Goal: Transaction & Acquisition: Purchase product/service

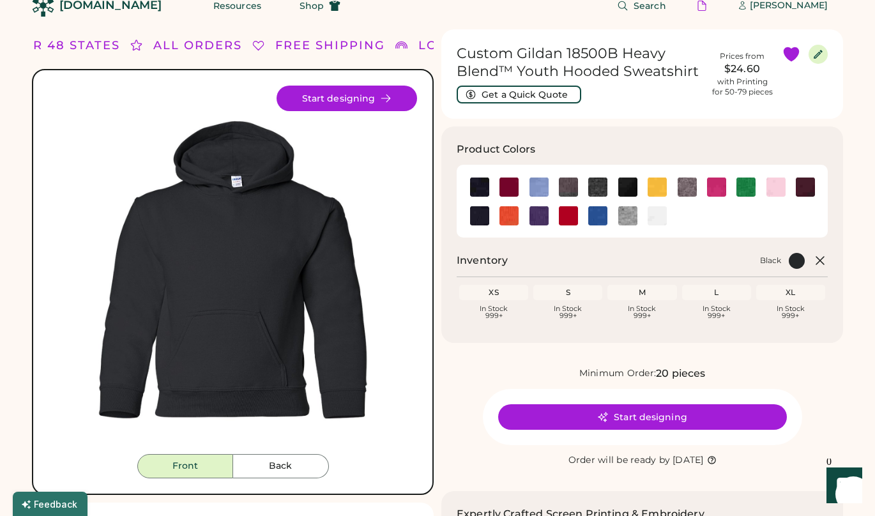
scroll to position [32, 0]
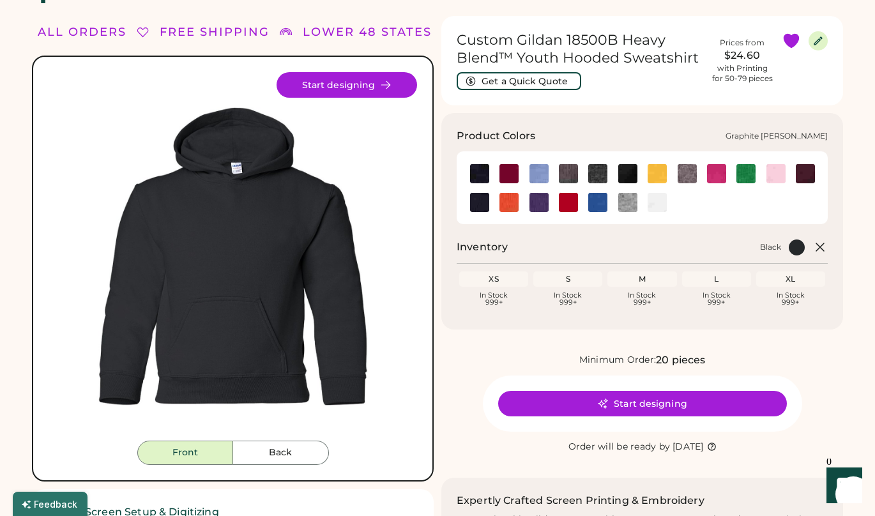
click at [684, 174] on img at bounding box center [686, 173] width 19 height 19
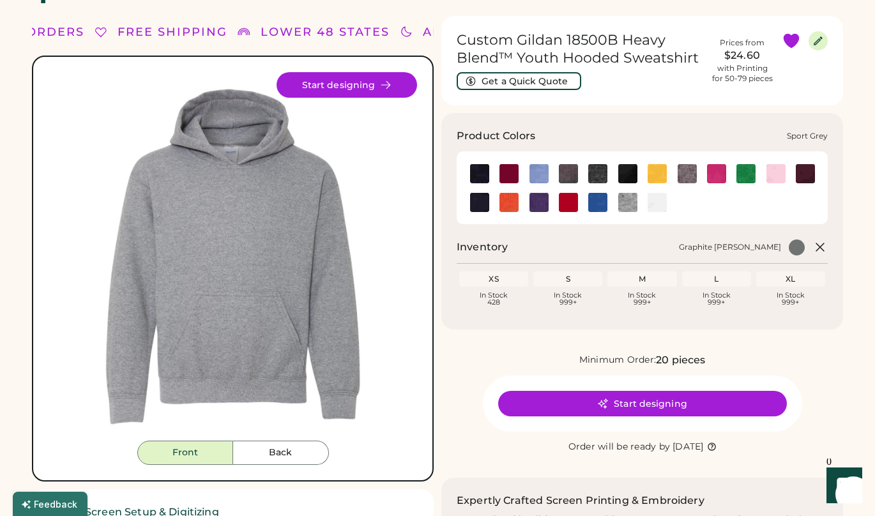
click at [626, 200] on img at bounding box center [627, 202] width 19 height 19
click at [654, 201] on img at bounding box center [656, 202] width 19 height 19
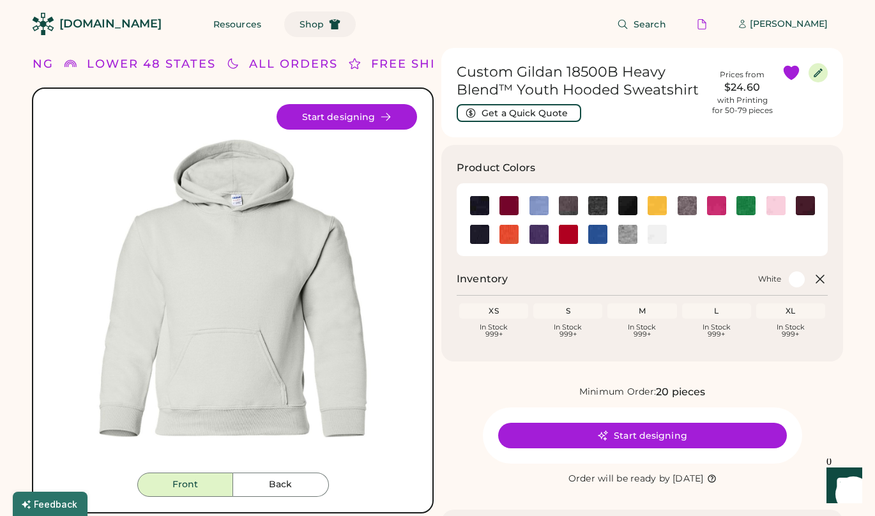
click at [299, 26] on span "Shop" at bounding box center [311, 24] width 24 height 9
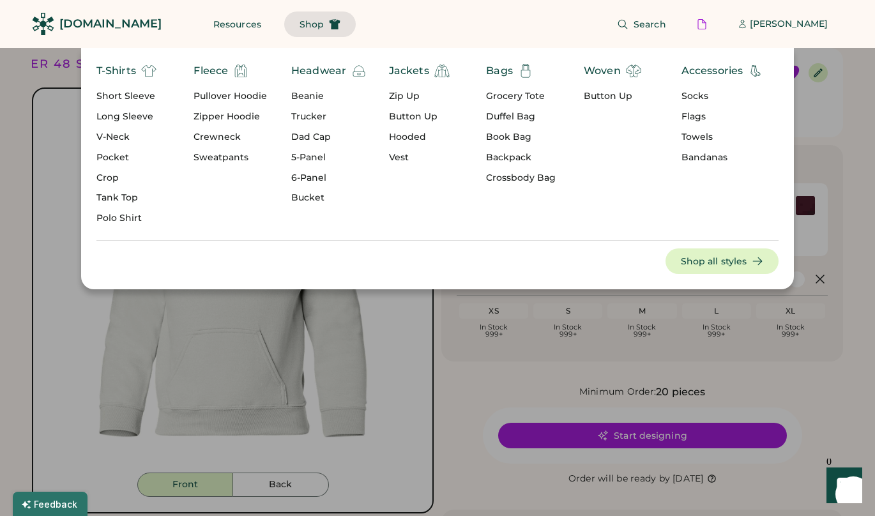
click at [234, 116] on div "Zipper Hoodie" at bounding box center [229, 116] width 73 height 13
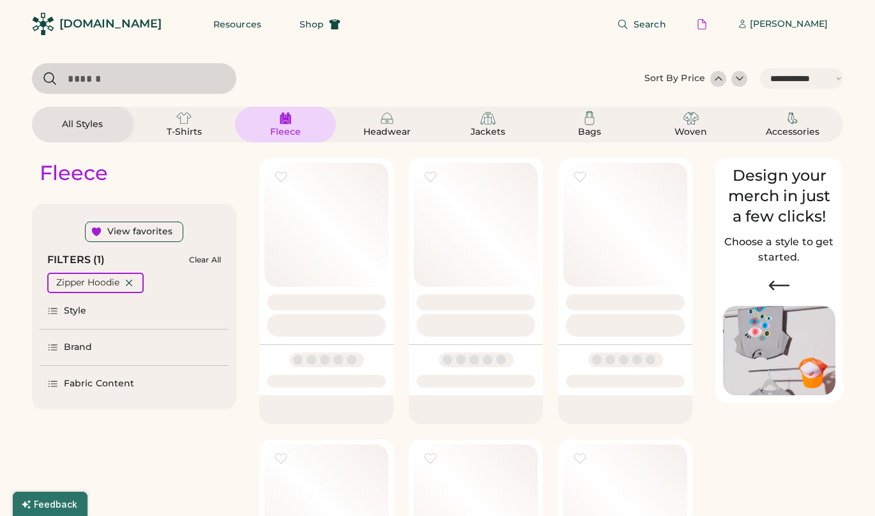
select select "*****"
select select "*"
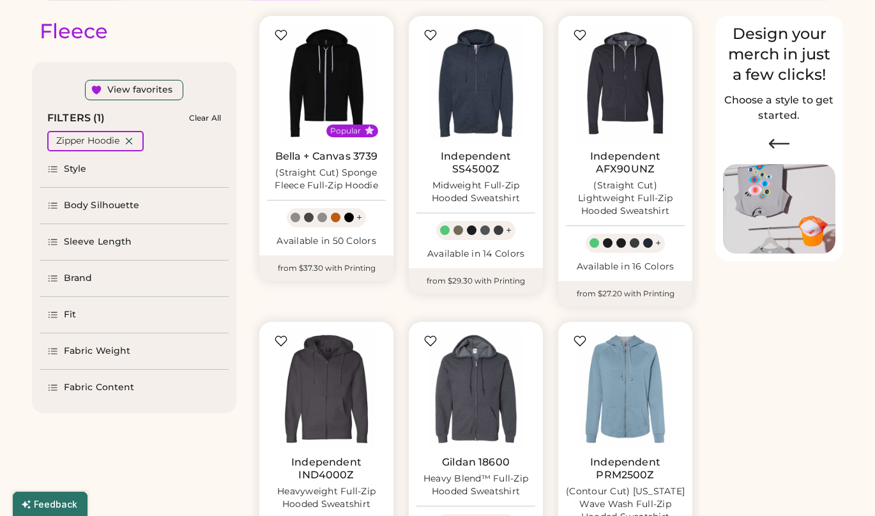
scroll to position [149, 0]
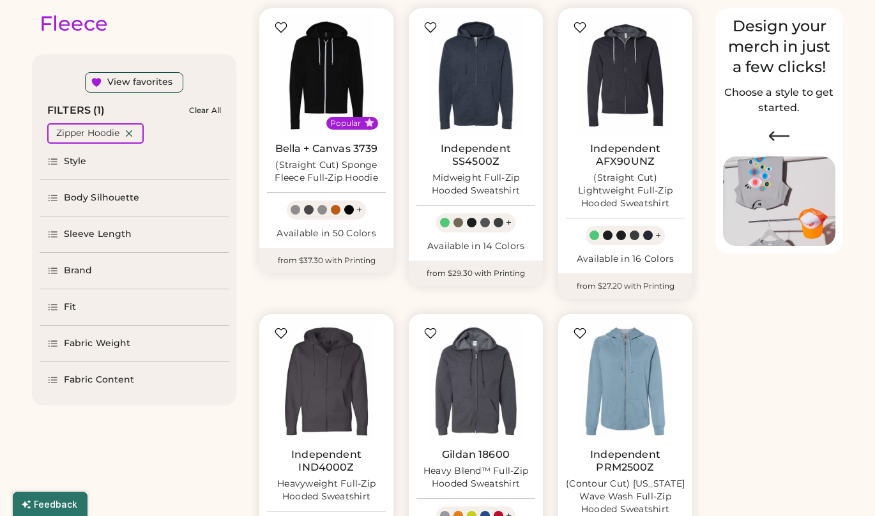
click at [96, 204] on div "Body Silhouette" at bounding box center [134, 198] width 189 height 36
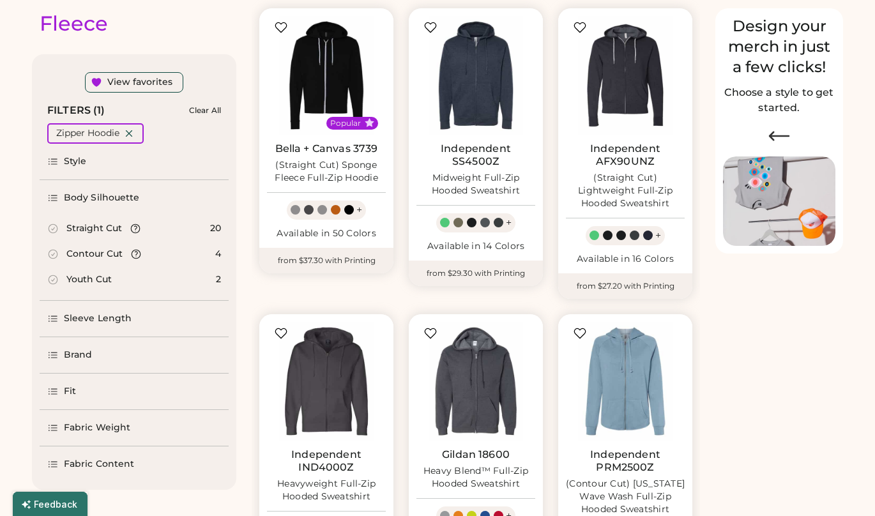
click at [91, 282] on div "Youth Cut" at bounding box center [88, 279] width 45 height 13
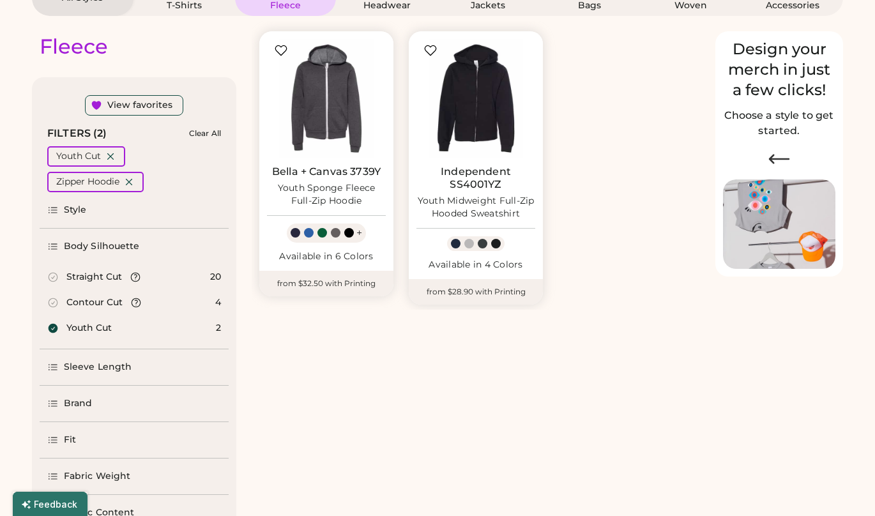
scroll to position [123, 0]
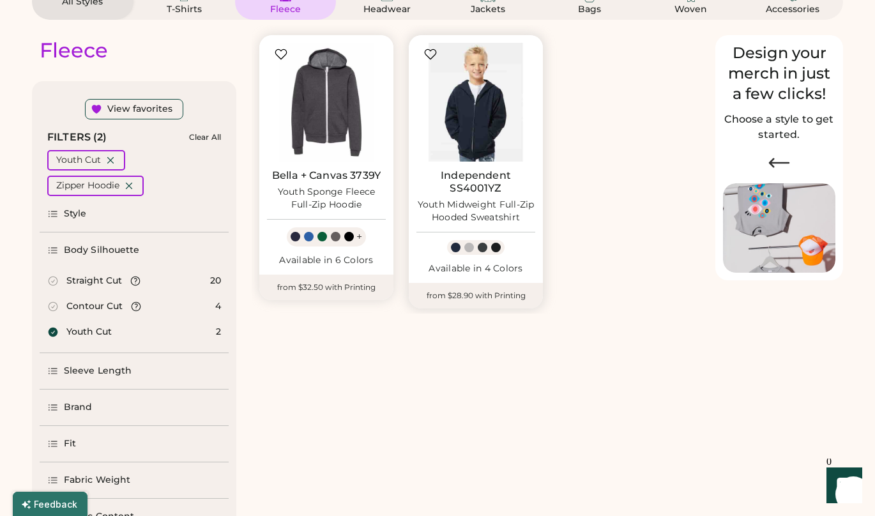
click at [484, 107] on img at bounding box center [475, 102] width 119 height 119
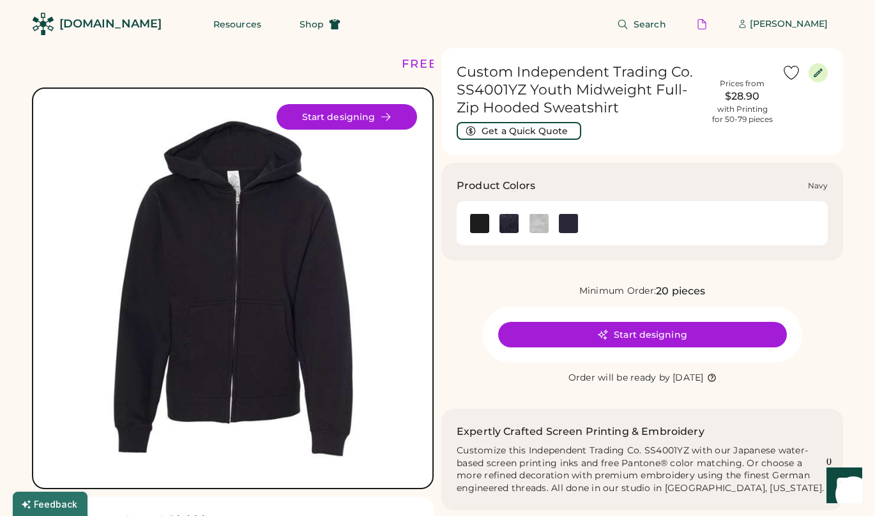
click at [568, 222] on img at bounding box center [568, 223] width 19 height 19
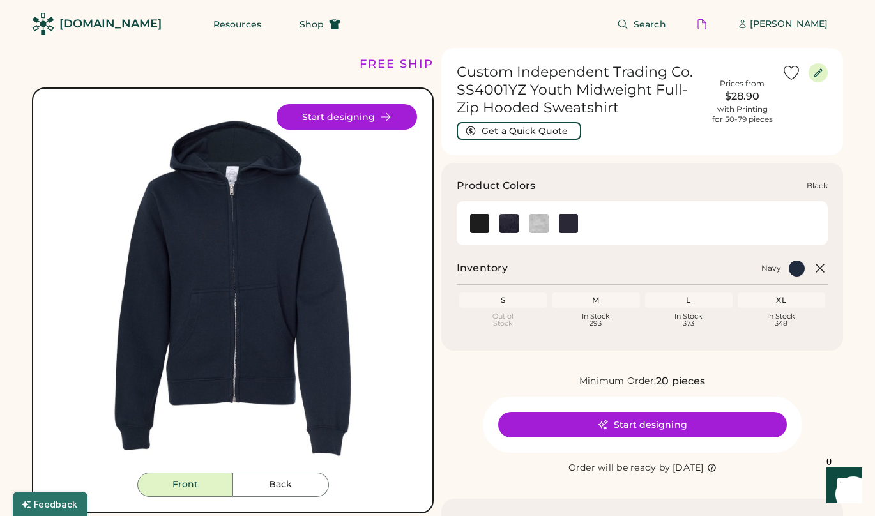
click at [478, 230] on img at bounding box center [479, 223] width 19 height 19
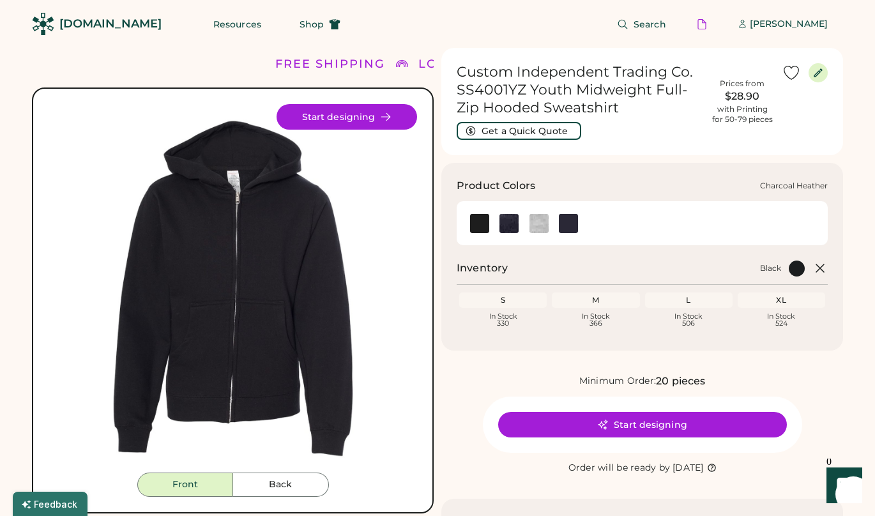
click at [515, 222] on img at bounding box center [508, 223] width 19 height 19
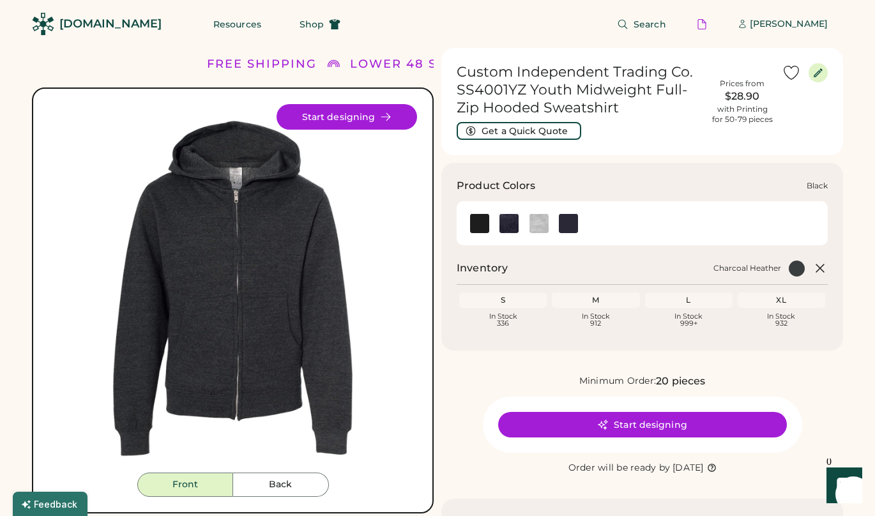
click at [473, 223] on img at bounding box center [479, 223] width 19 height 19
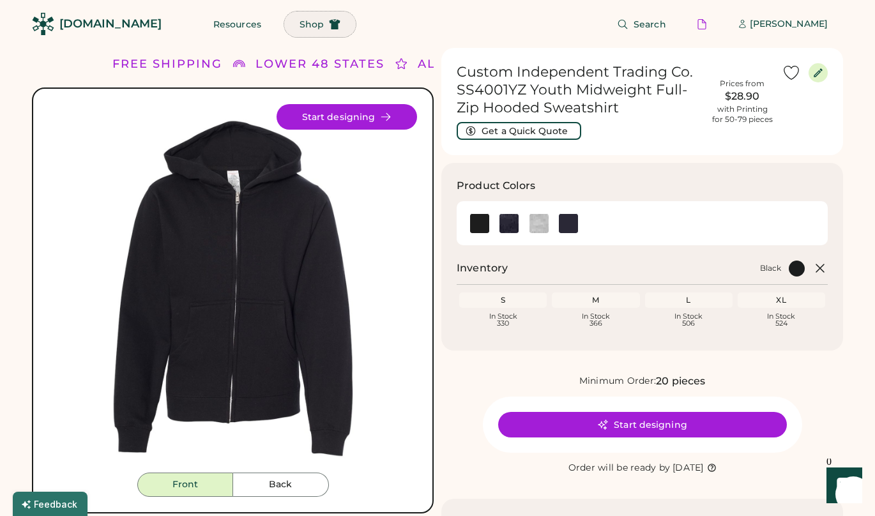
click at [299, 26] on span "Shop" at bounding box center [311, 24] width 24 height 9
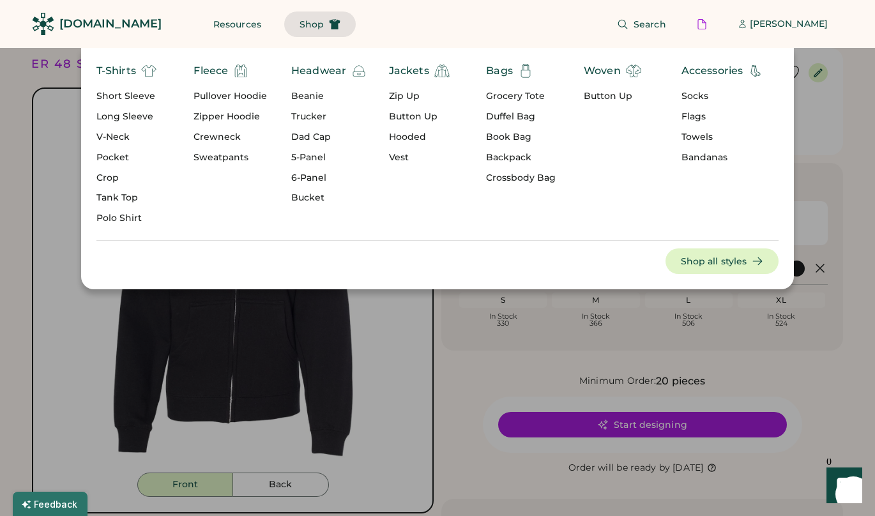
click at [127, 95] on div "Short Sleeve" at bounding box center [126, 96] width 60 height 13
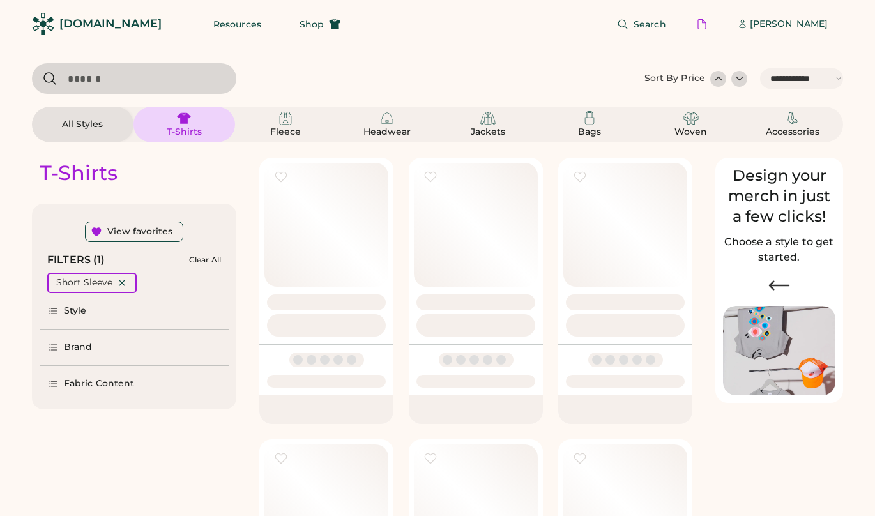
select select "*****"
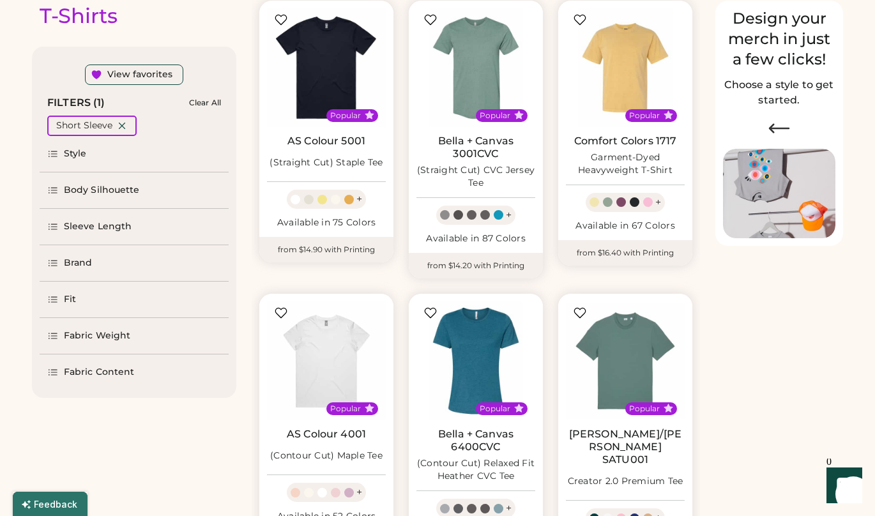
click at [103, 188] on div "Body Silhouette" at bounding box center [102, 190] width 76 height 13
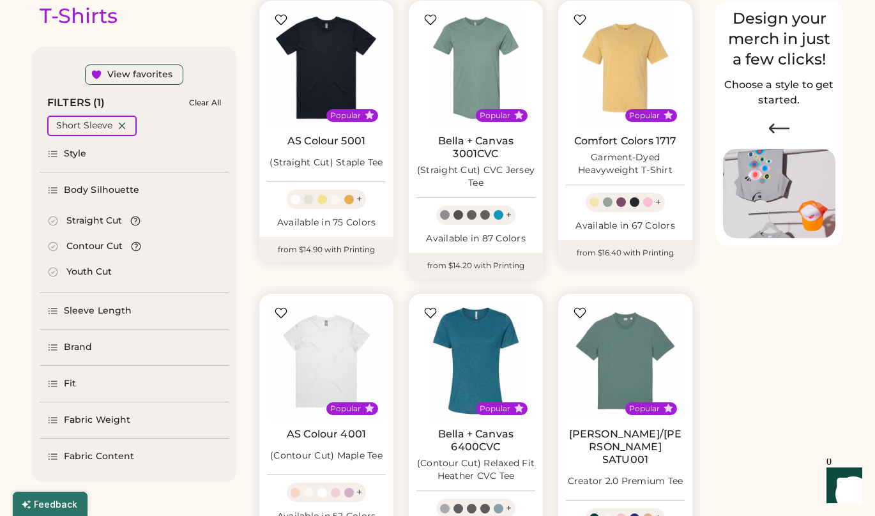
click at [83, 270] on div "Youth Cut" at bounding box center [88, 272] width 45 height 13
select select "*"
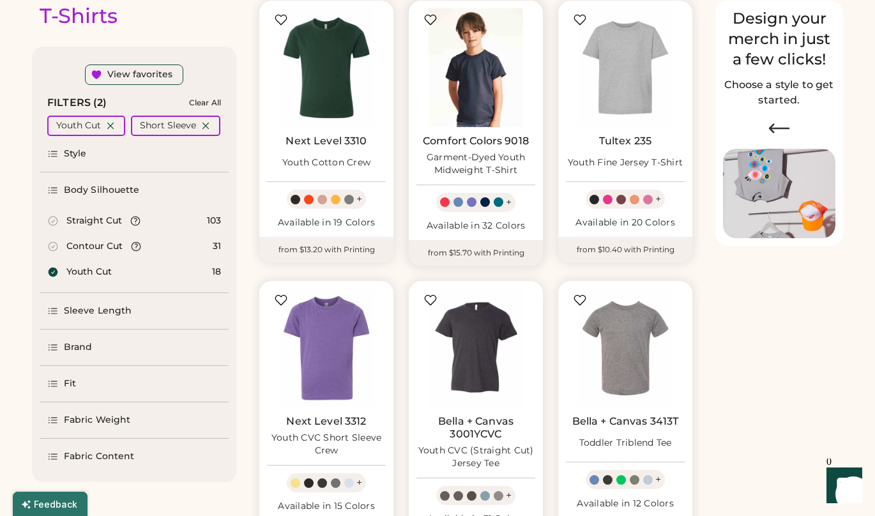
click at [488, 92] on img at bounding box center [475, 67] width 119 height 119
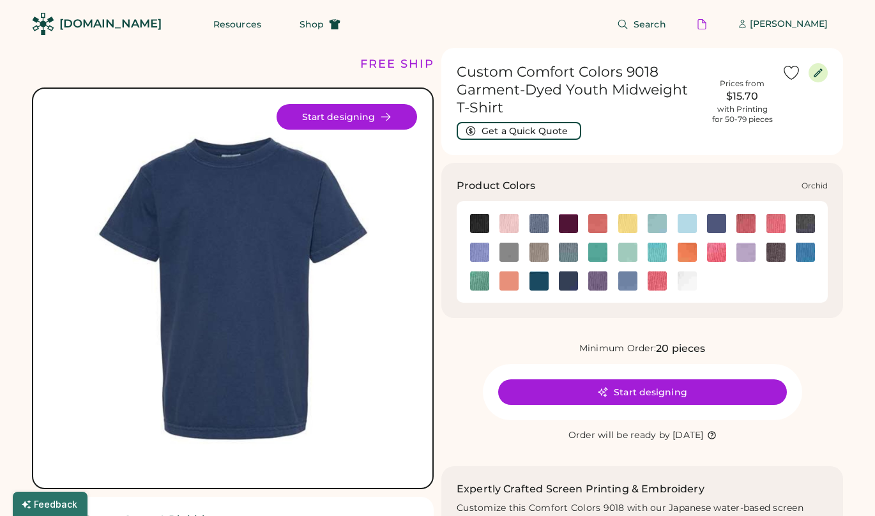
click at [748, 248] on img at bounding box center [745, 252] width 19 height 19
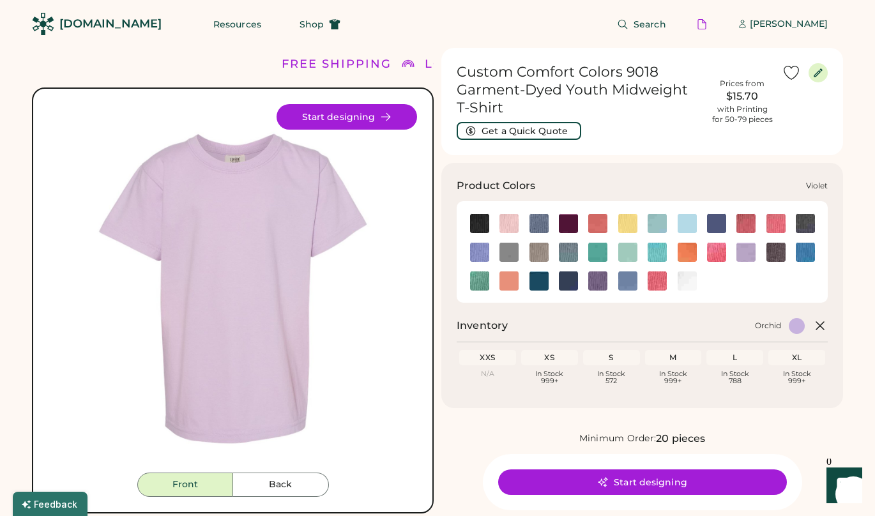
click at [594, 275] on img at bounding box center [597, 280] width 19 height 19
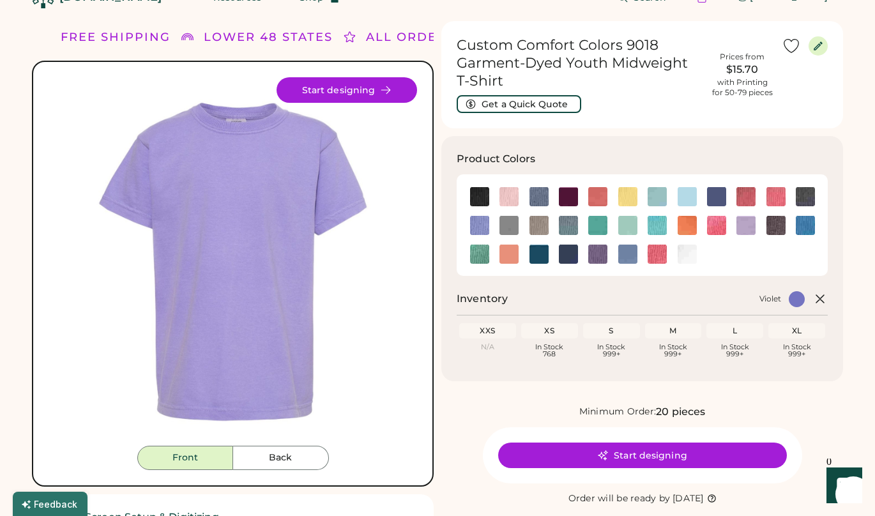
scroll to position [27, 0]
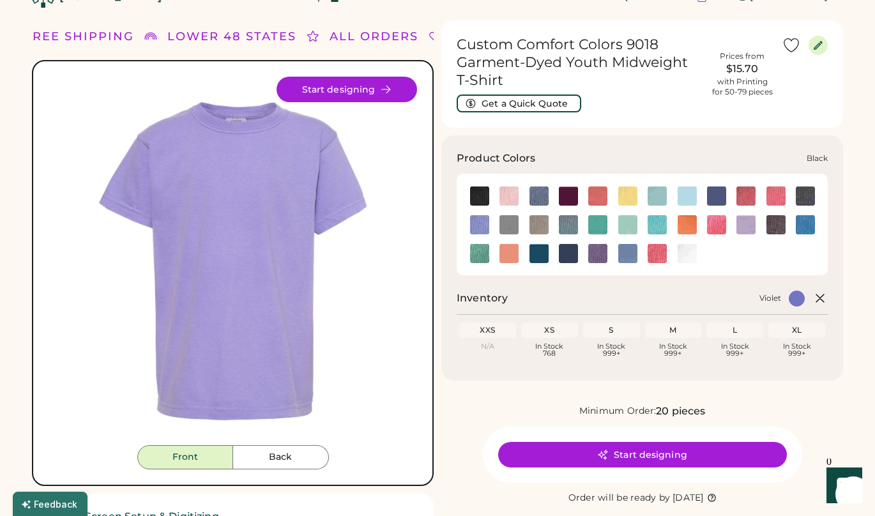
click at [478, 197] on img at bounding box center [479, 195] width 19 height 19
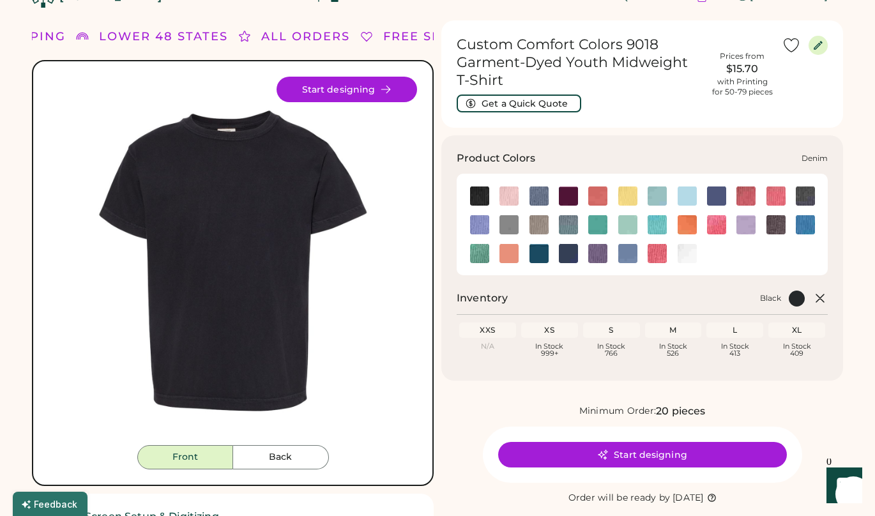
click at [806, 197] on img at bounding box center [804, 195] width 19 height 19
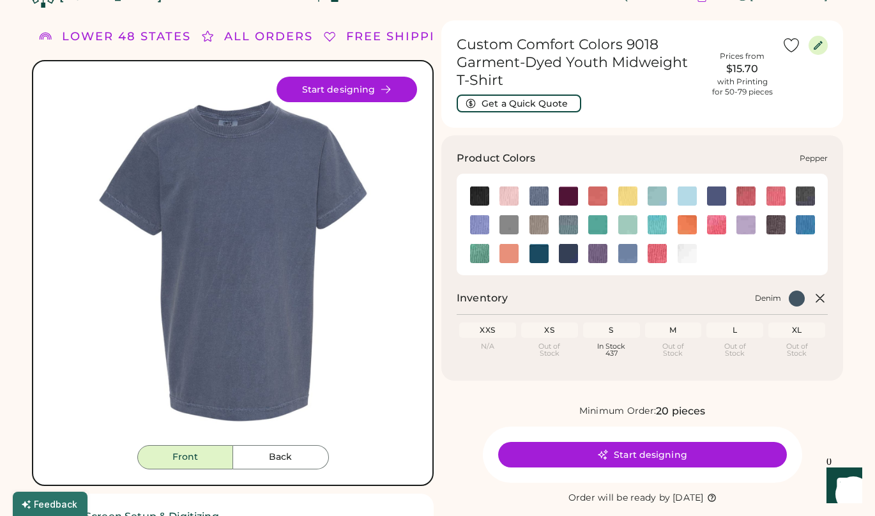
click at [782, 223] on img at bounding box center [775, 224] width 19 height 19
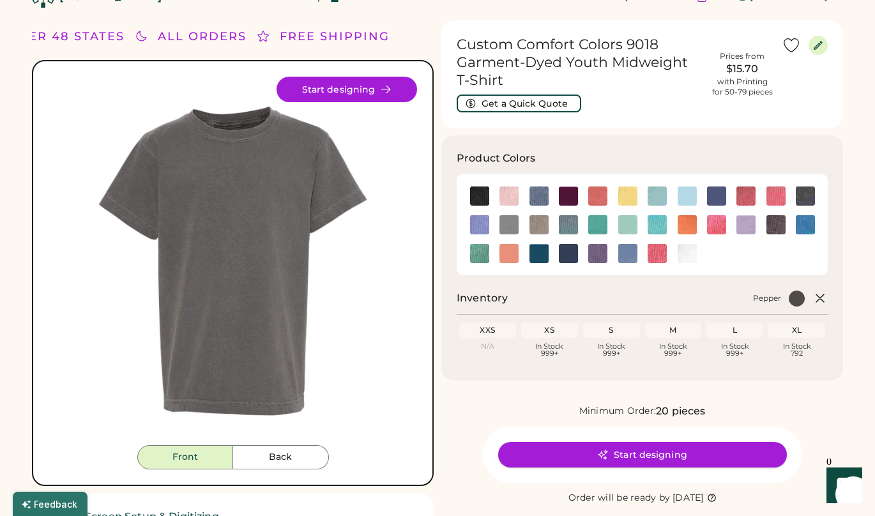
click at [636, 450] on button "Start designing" at bounding box center [642, 455] width 289 height 26
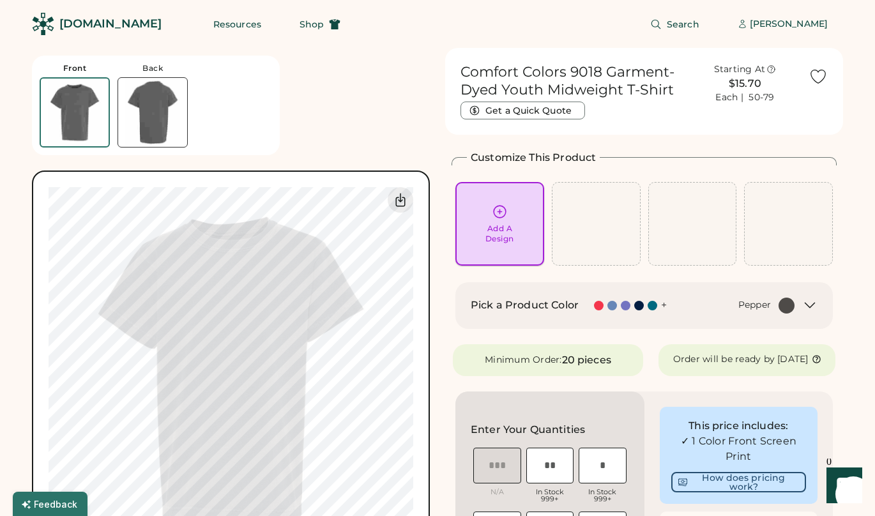
click at [501, 231] on div "Add A Design" at bounding box center [499, 233] width 29 height 20
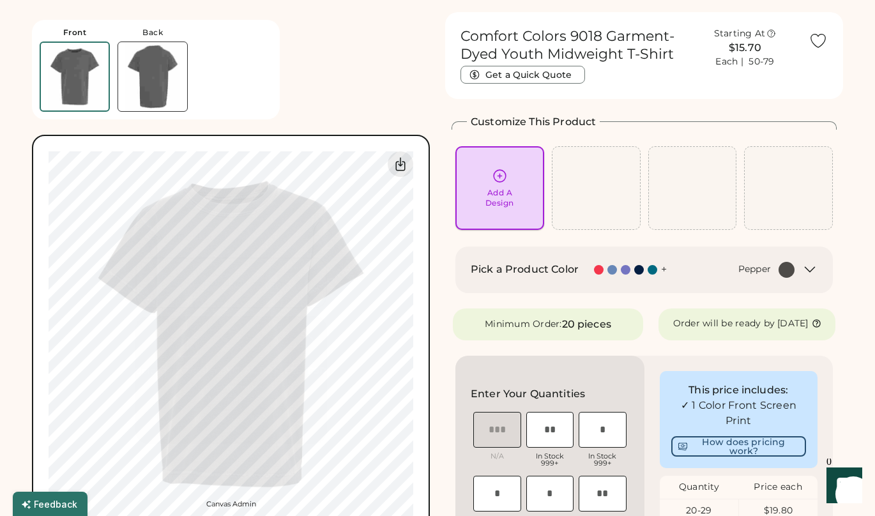
scroll to position [48, 0]
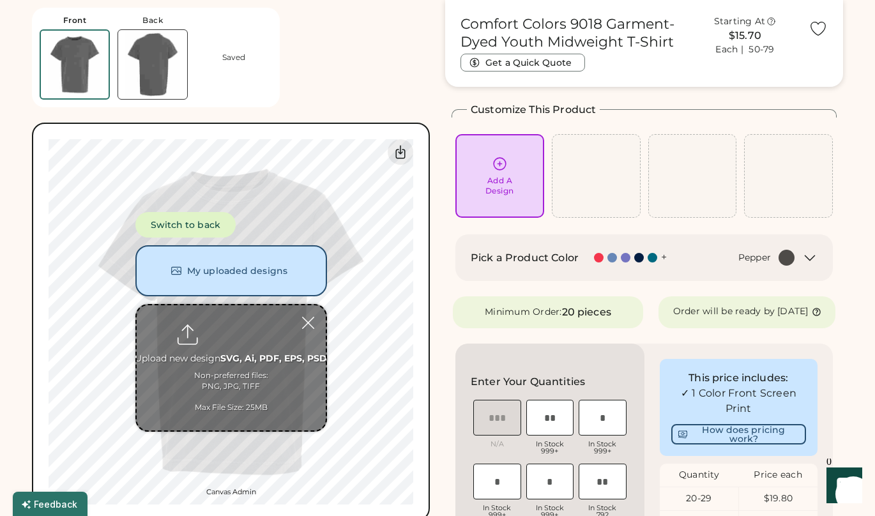
click at [215, 373] on input "file" at bounding box center [231, 367] width 189 height 125
click at [252, 375] on input "file" at bounding box center [231, 367] width 189 height 125
type input "**********"
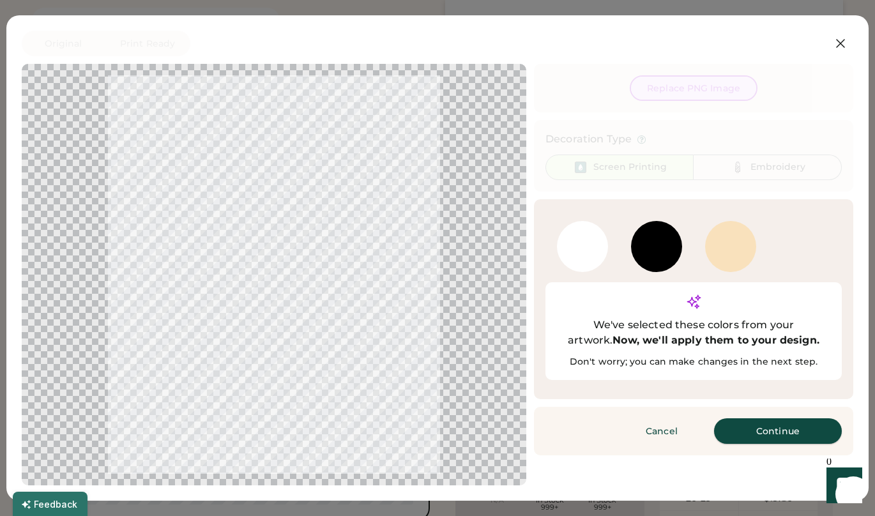
click at [755, 418] on button "Continue" at bounding box center [778, 431] width 128 height 26
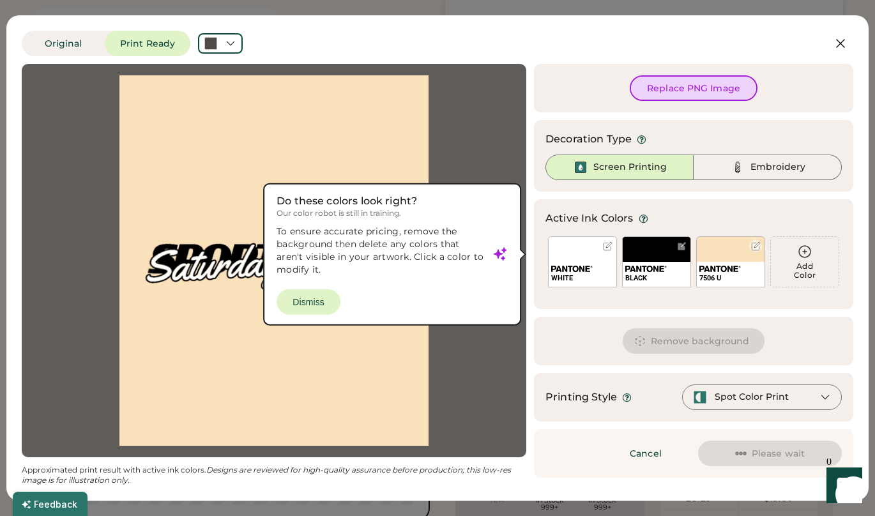
click at [728, 249] on div "7506 U" at bounding box center [730, 261] width 69 height 51
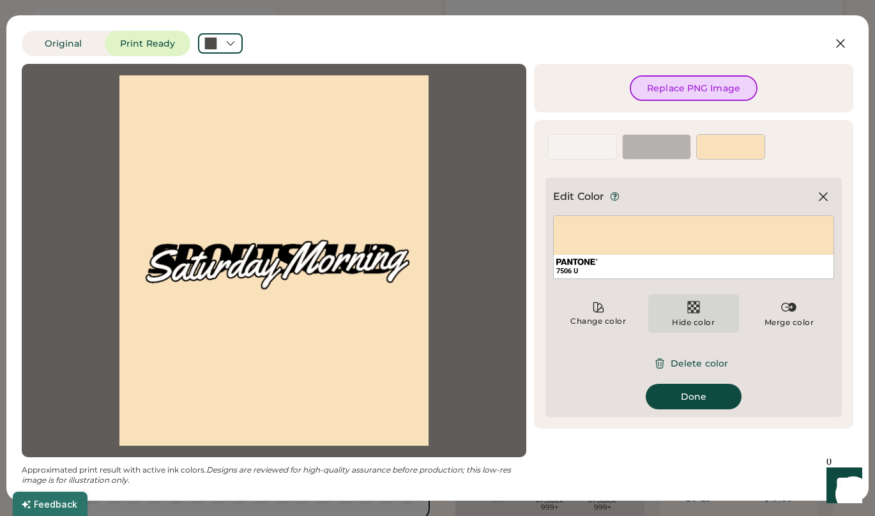
click at [697, 309] on img at bounding box center [693, 306] width 15 height 15
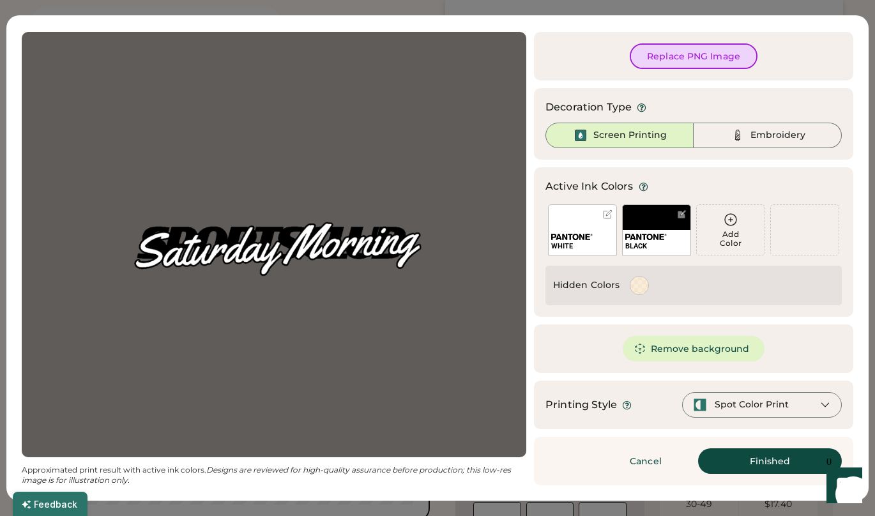
scroll to position [67, 0]
click at [742, 410] on div "Spot Color Print" at bounding box center [751, 404] width 74 height 13
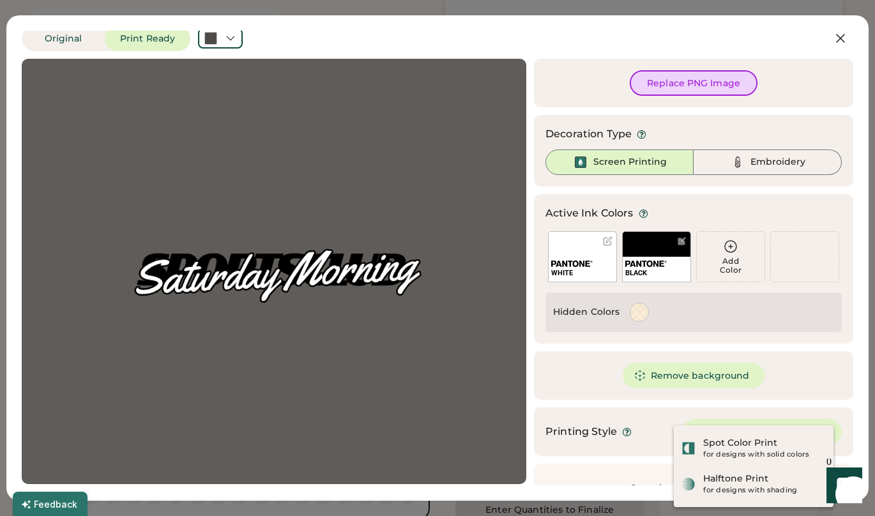
scroll to position [32, 0]
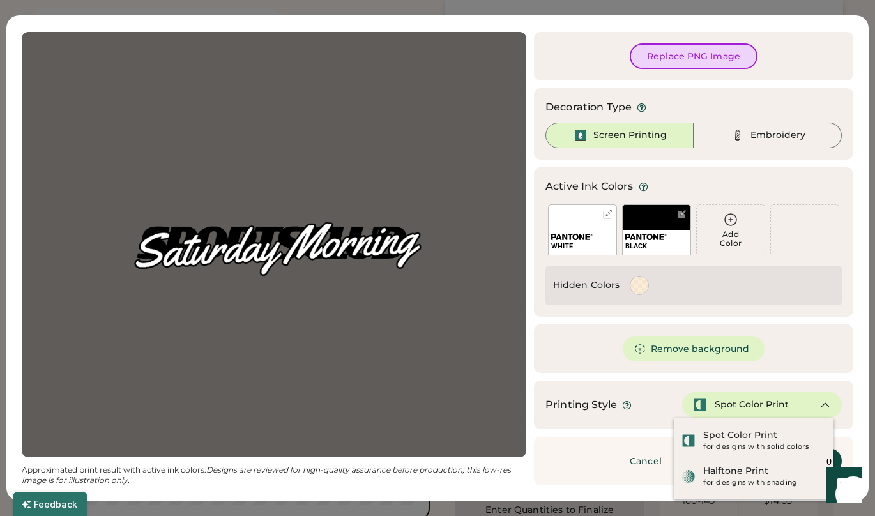
click at [785, 404] on div "Spot Color Print" at bounding box center [762, 405] width 160 height 26
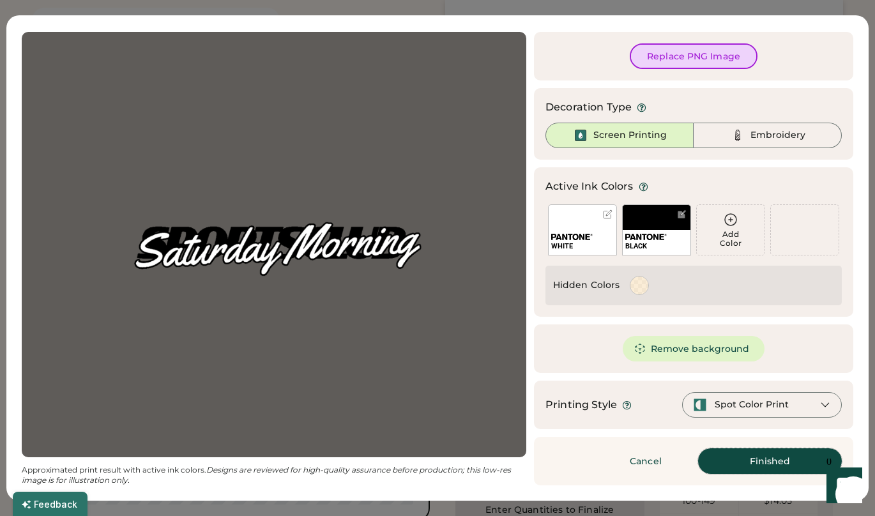
click at [769, 458] on button "Finished" at bounding box center [770, 461] width 144 height 26
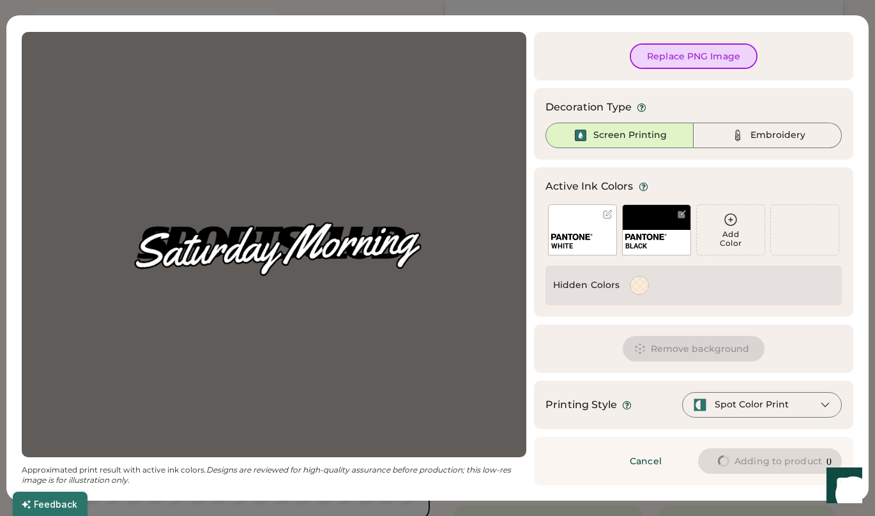
type input "****"
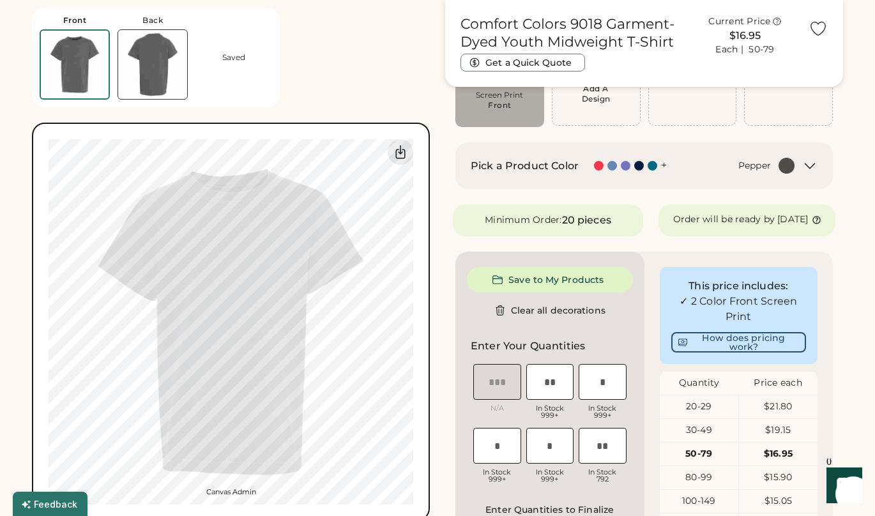
type input "****"
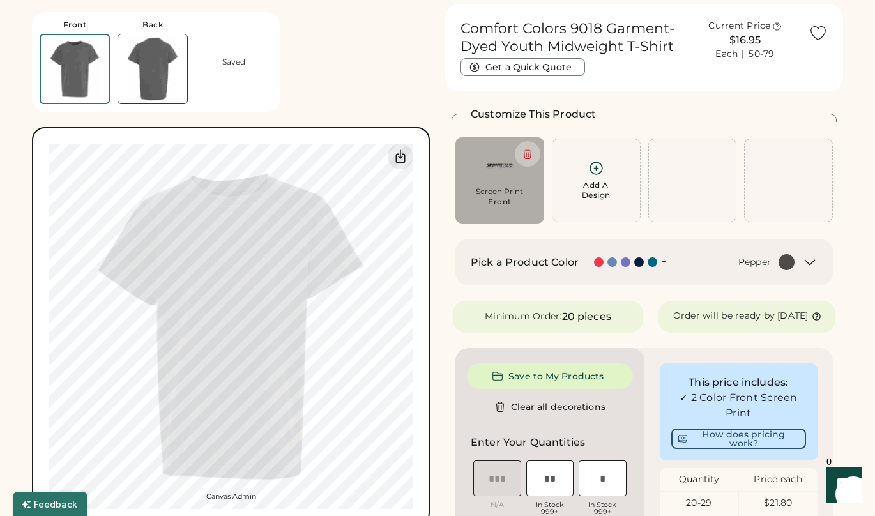
scroll to position [19, 0]
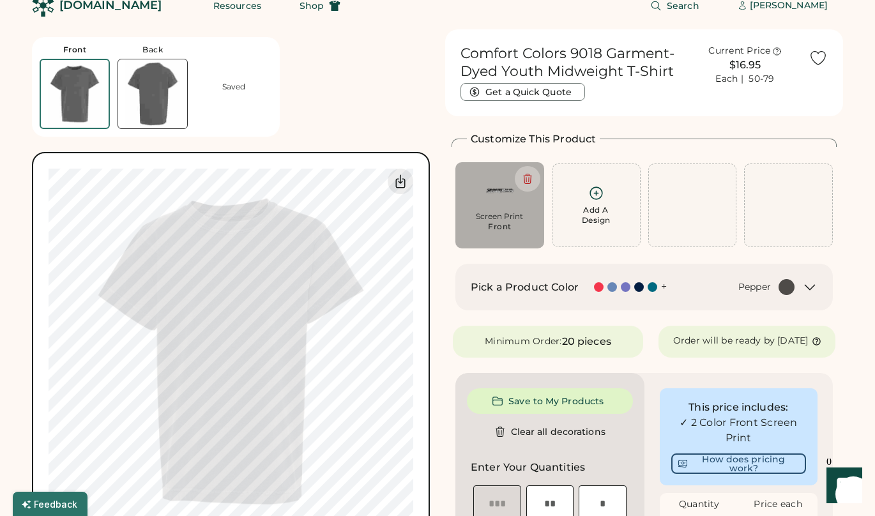
click at [168, 98] on img at bounding box center [152, 93] width 69 height 69
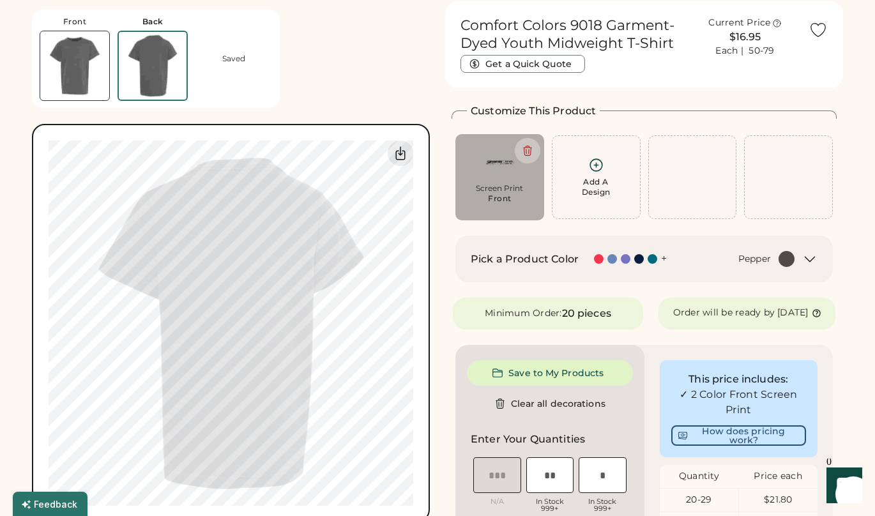
scroll to position [48, 0]
click at [585, 179] on div "Add A Design" at bounding box center [596, 186] width 29 height 20
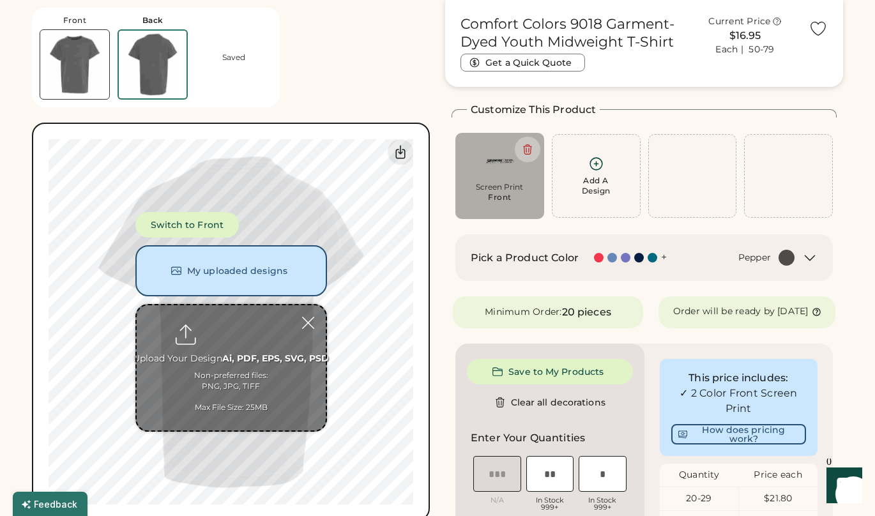
click at [244, 340] on input "file" at bounding box center [231, 367] width 189 height 125
type input "**********"
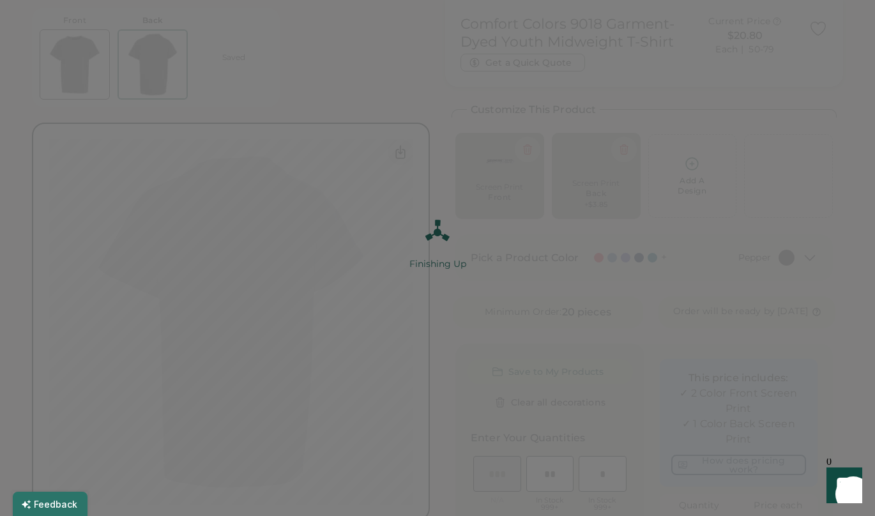
scroll to position [0, 0]
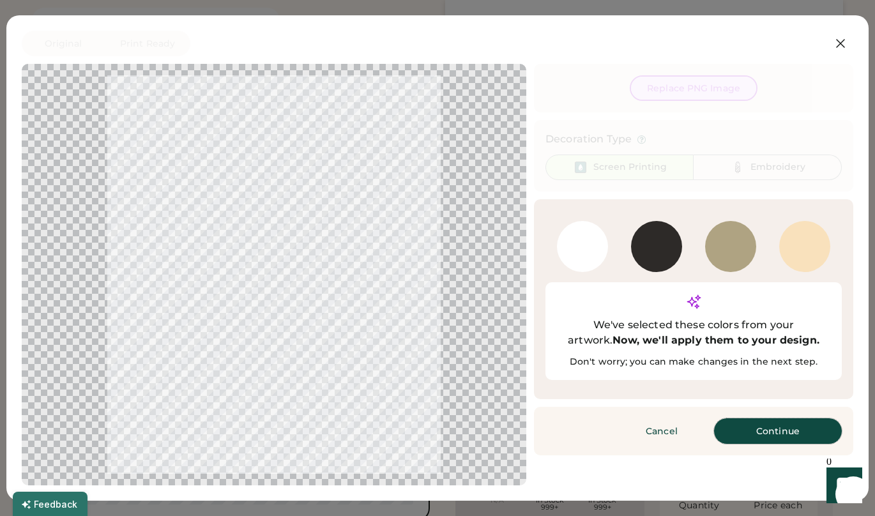
click at [779, 418] on button "Continue" at bounding box center [778, 431] width 128 height 26
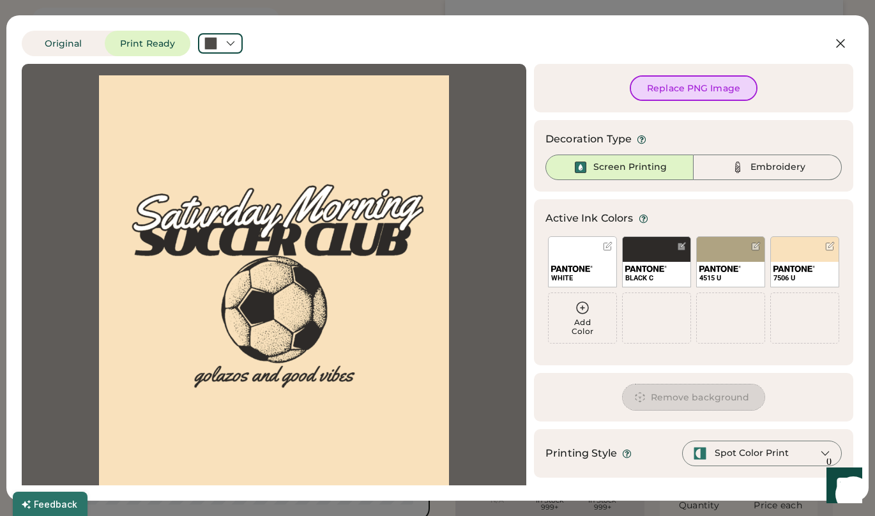
click at [701, 396] on button "Remove background" at bounding box center [693, 397] width 142 height 26
click at [757, 453] on div "Spot Color Print" at bounding box center [751, 453] width 74 height 13
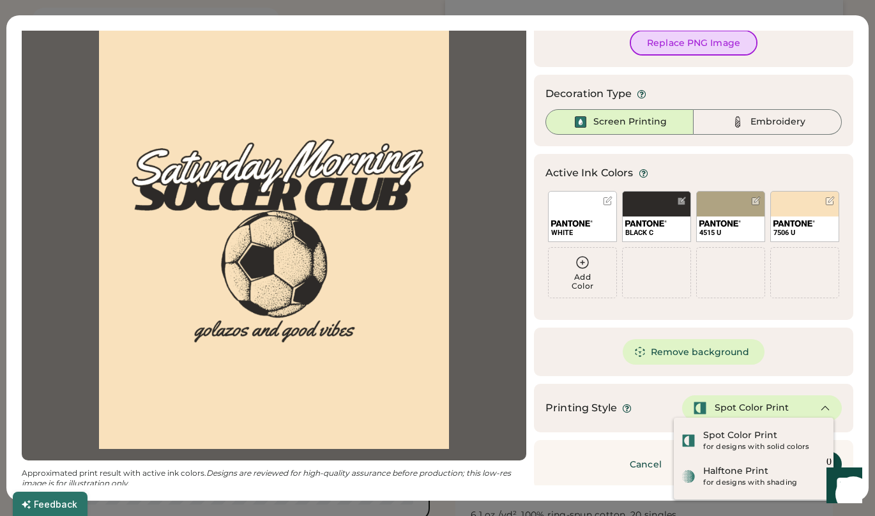
scroll to position [49, 0]
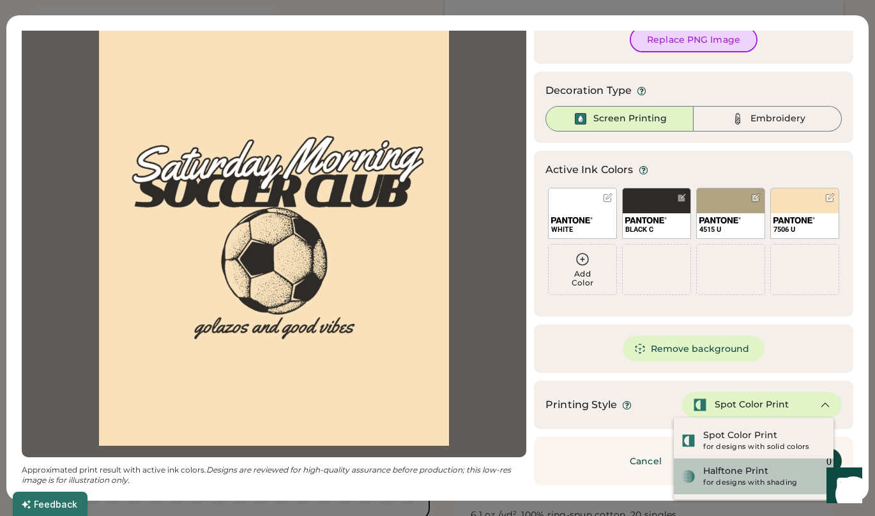
click at [766, 472] on div "Halftone Print" at bounding box center [735, 471] width 65 height 13
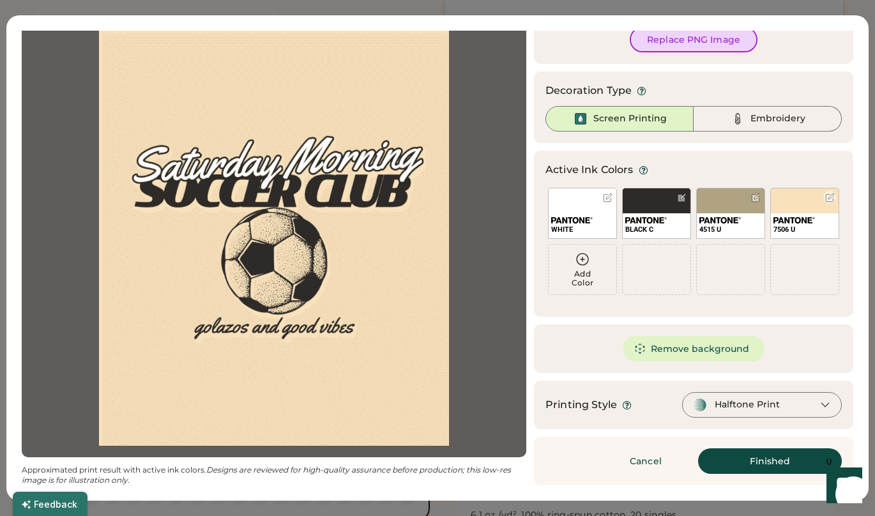
click at [797, 200] on div "7506 U" at bounding box center [804, 213] width 69 height 51
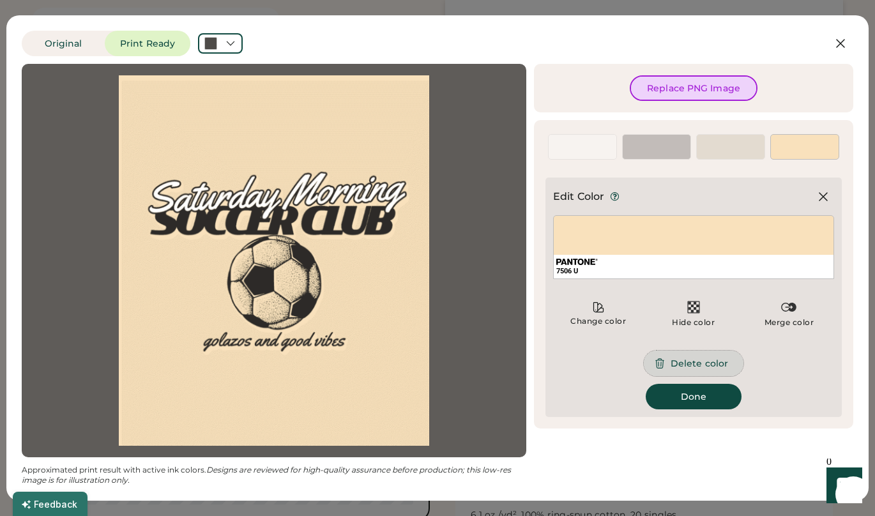
click at [695, 365] on button "Delete color" at bounding box center [694, 363] width 100 height 26
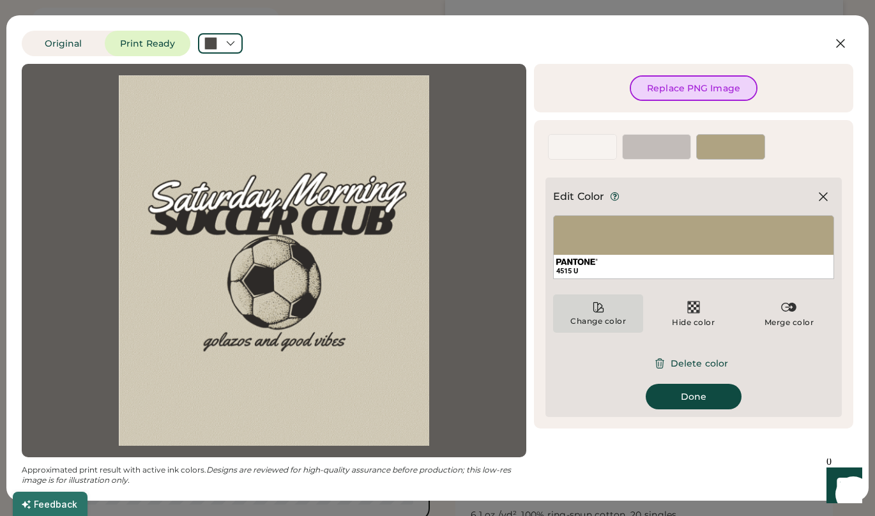
click at [594, 301] on icon at bounding box center [598, 307] width 13 height 13
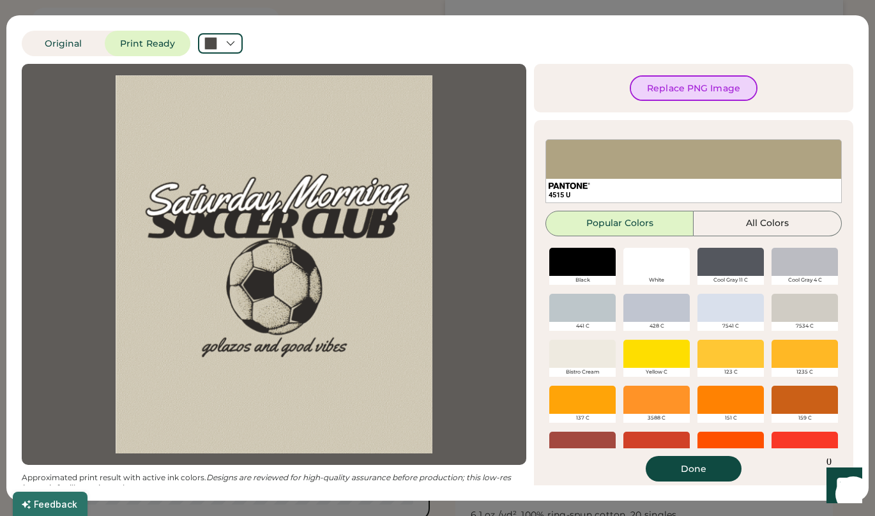
click at [584, 262] on div at bounding box center [582, 262] width 66 height 28
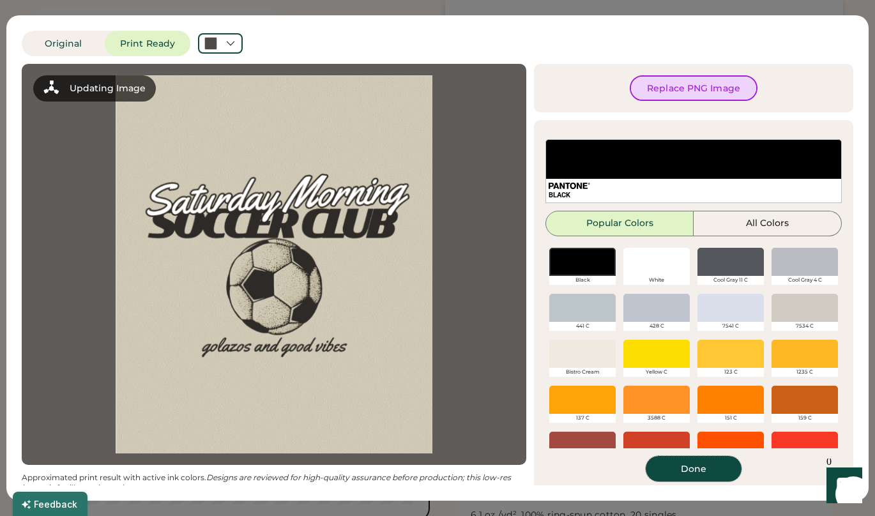
click at [700, 460] on button "Done" at bounding box center [693, 469] width 96 height 26
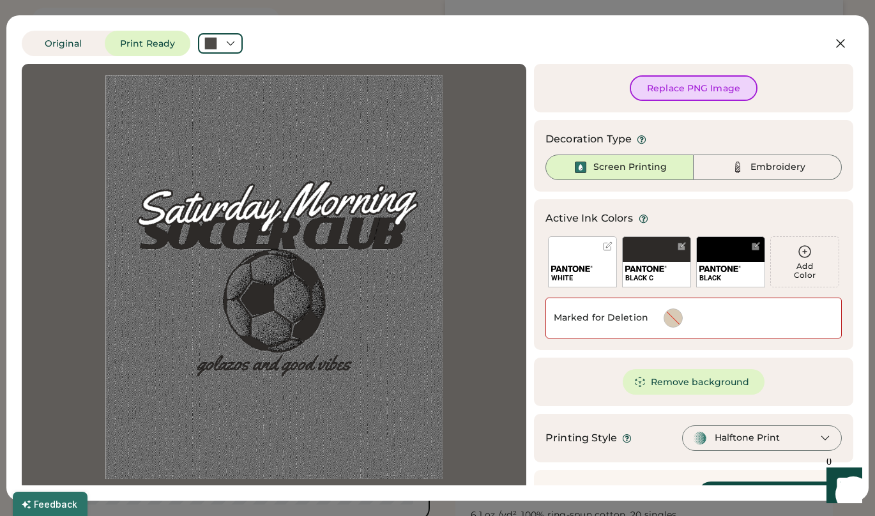
click at [733, 443] on div "Halftone Print" at bounding box center [746, 438] width 65 height 13
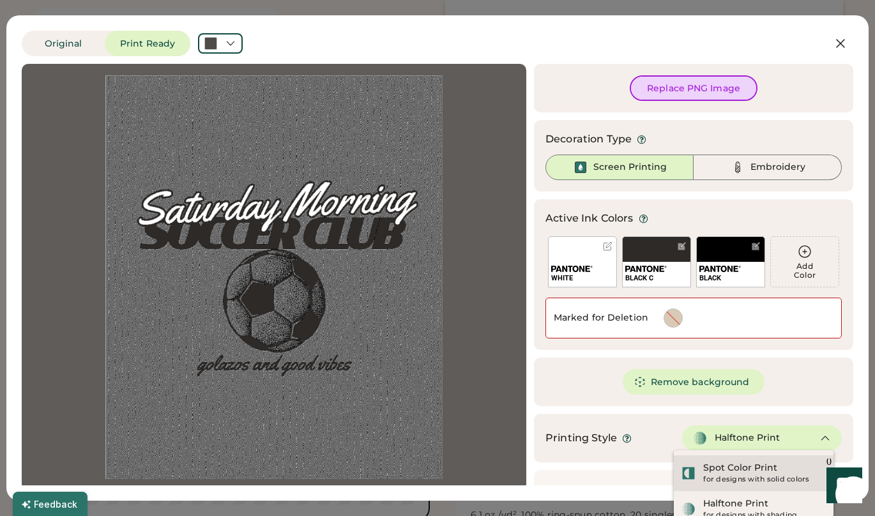
click at [731, 476] on div "for designs with solid colors" at bounding box center [764, 479] width 123 height 10
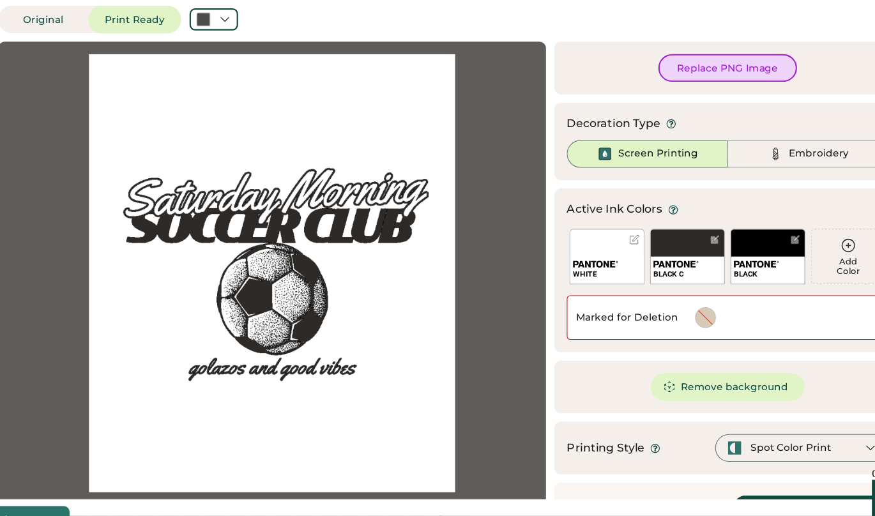
scroll to position [330, 0]
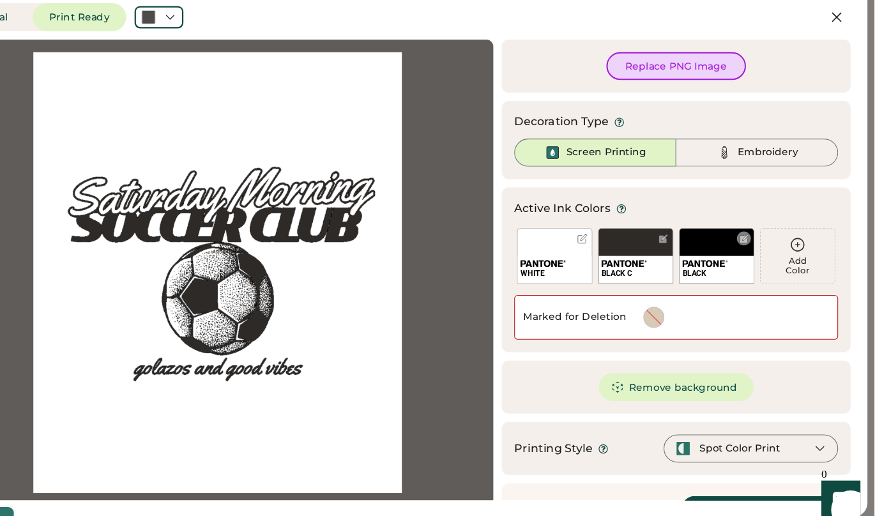
click at [751, 246] on div at bounding box center [756, 246] width 10 height 10
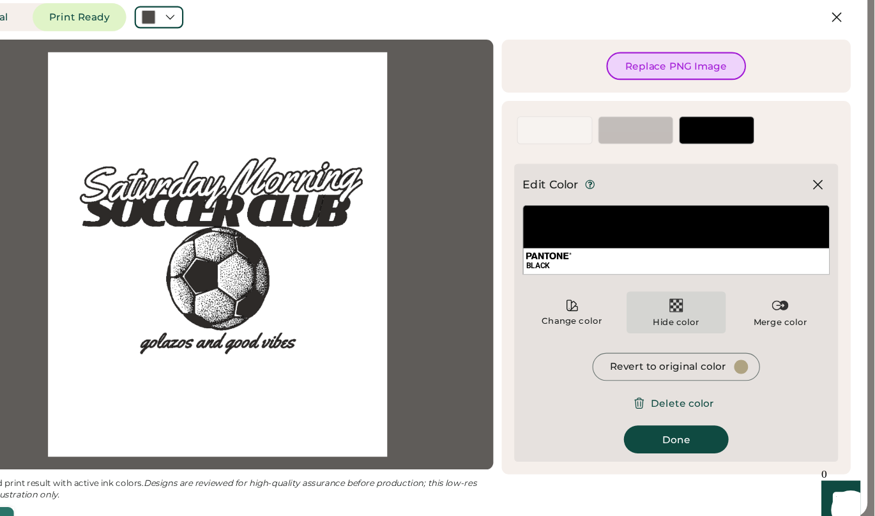
click at [693, 307] on img at bounding box center [693, 306] width 15 height 15
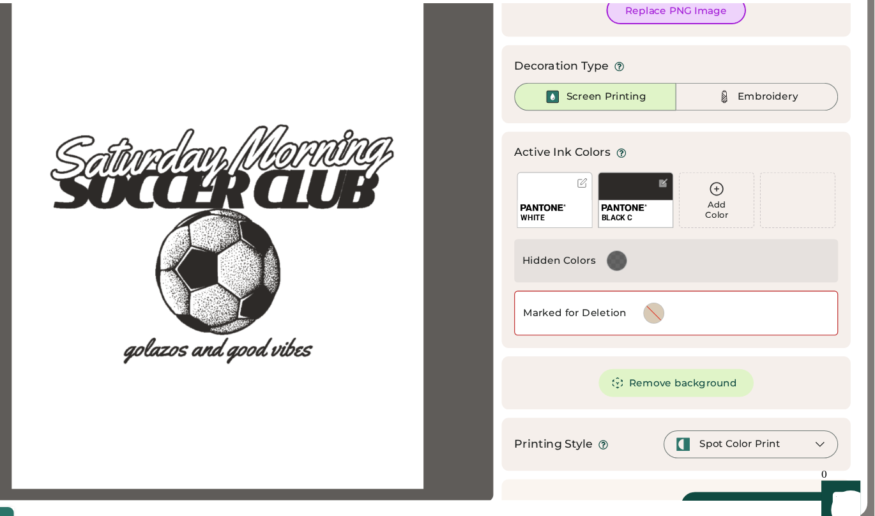
scroll to position [80, 0]
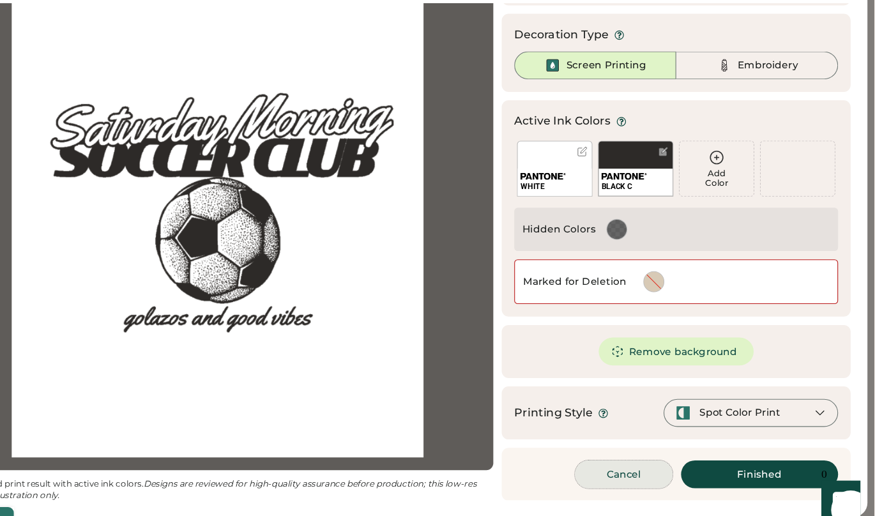
click at [636, 461] on button "Cancel" at bounding box center [645, 462] width 89 height 26
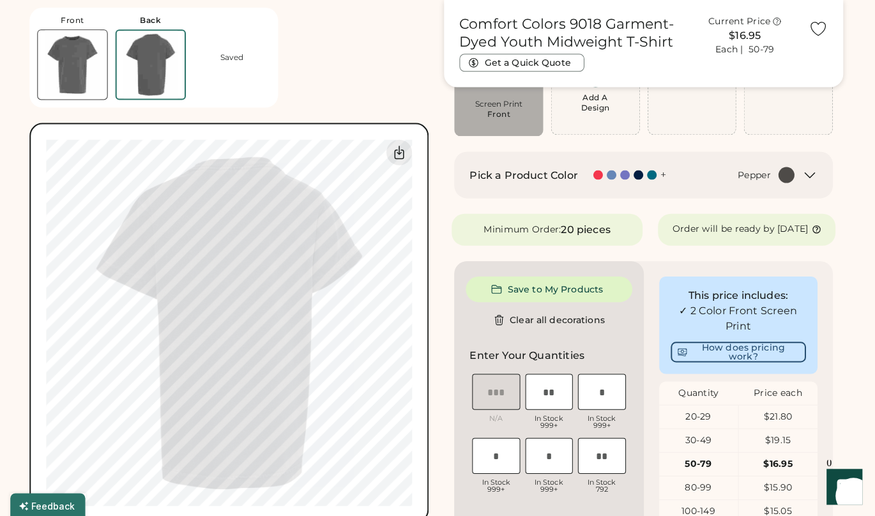
scroll to position [130, 0]
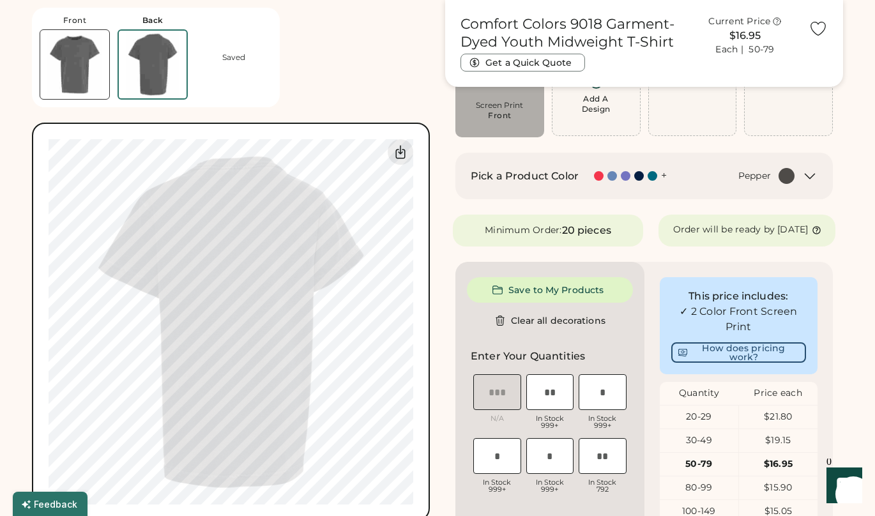
click at [604, 112] on div "Add A Design" at bounding box center [596, 104] width 29 height 20
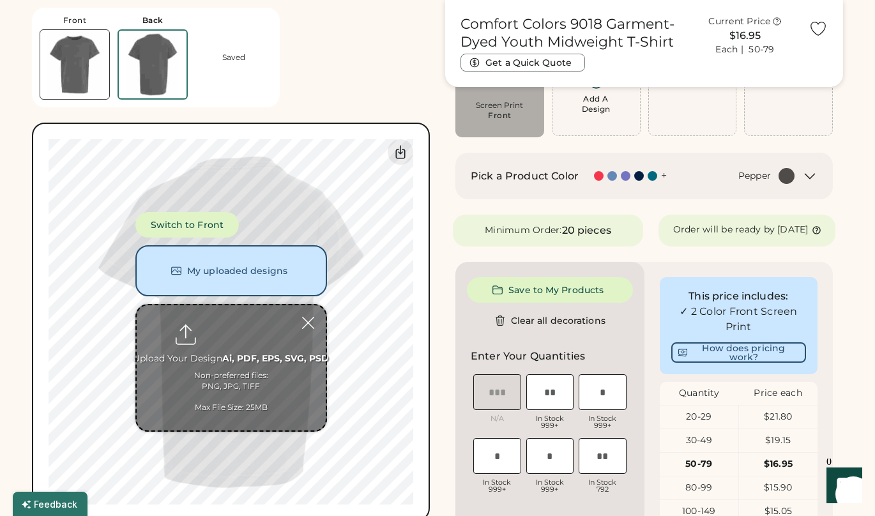
click at [181, 379] on input "file" at bounding box center [231, 367] width 189 height 125
type input "**********"
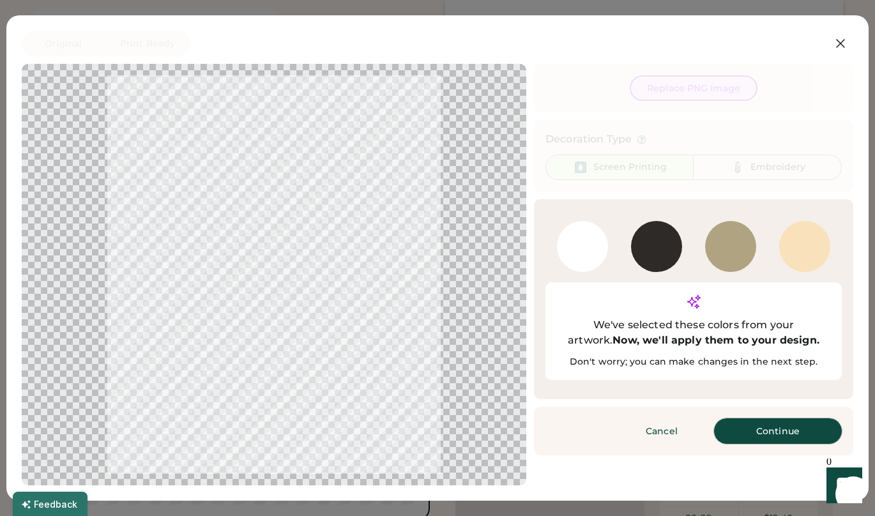
click at [746, 418] on button "Continue" at bounding box center [778, 431] width 128 height 26
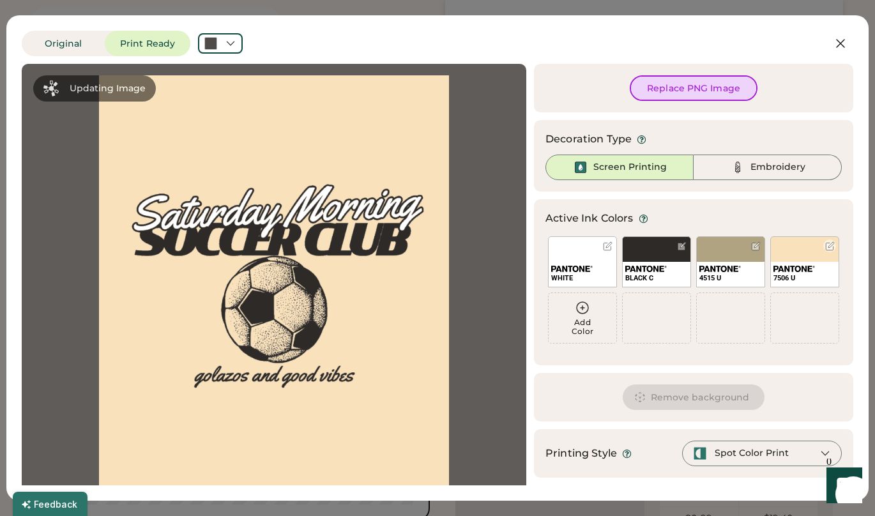
click at [793, 250] on div "7506 U" at bounding box center [804, 261] width 69 height 51
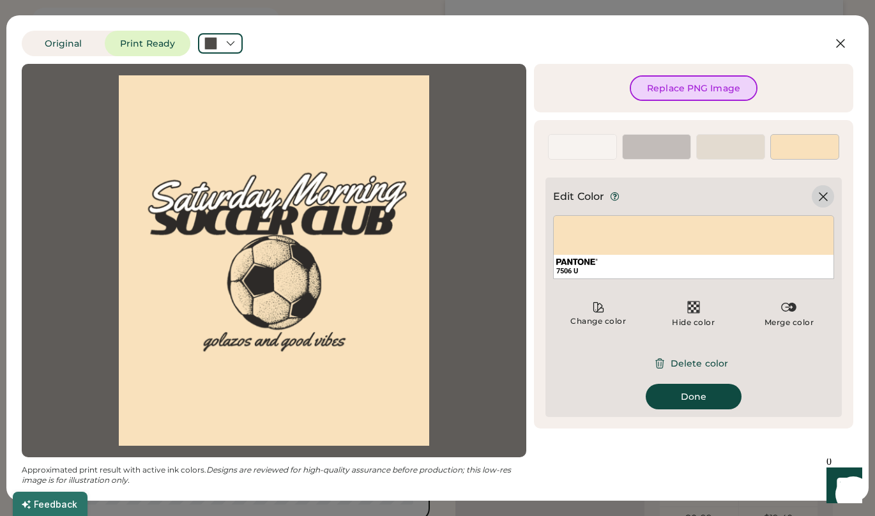
click at [820, 197] on icon at bounding box center [822, 196] width 15 height 15
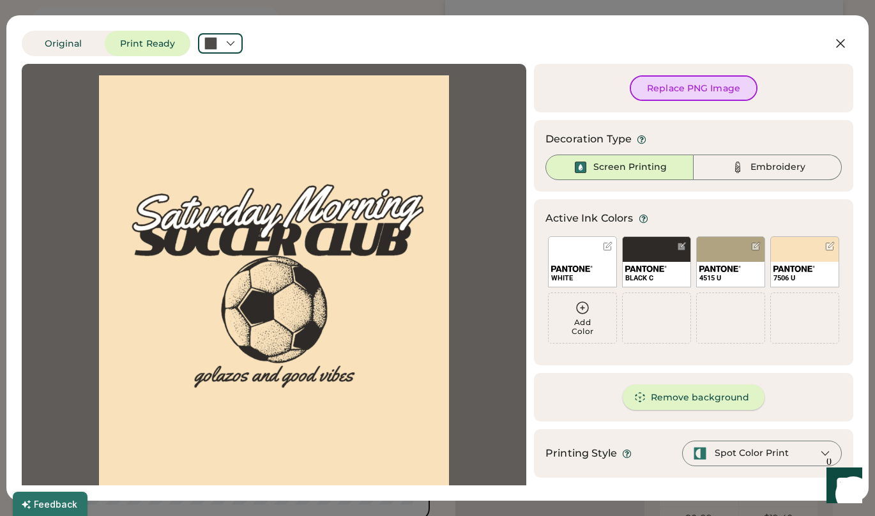
click at [665, 388] on button "Remove background" at bounding box center [693, 397] width 142 height 26
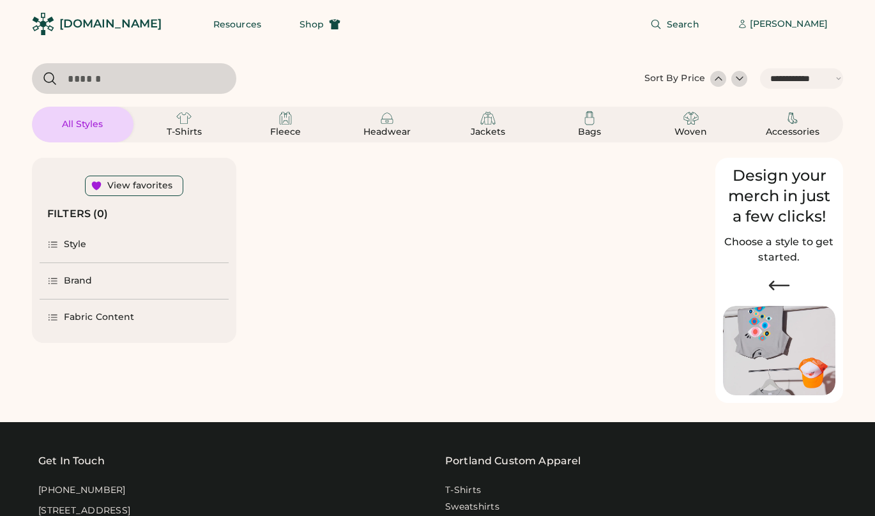
select select "*****"
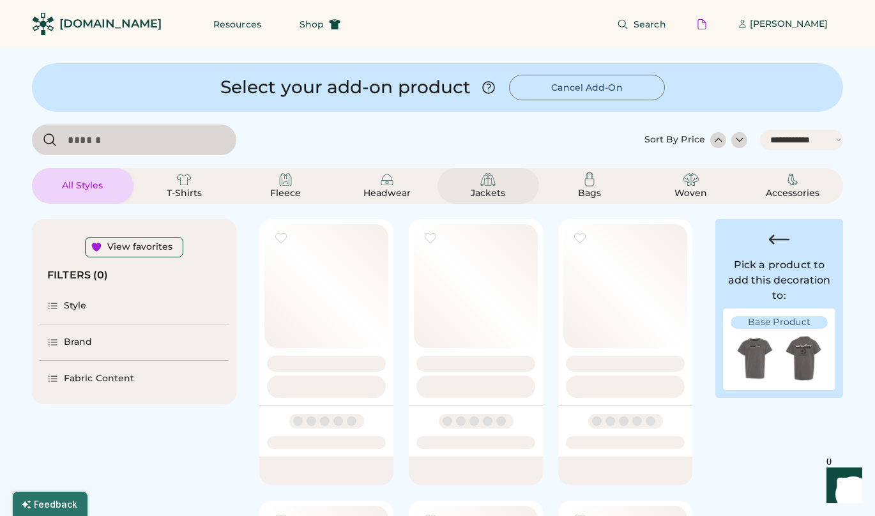
select select "*"
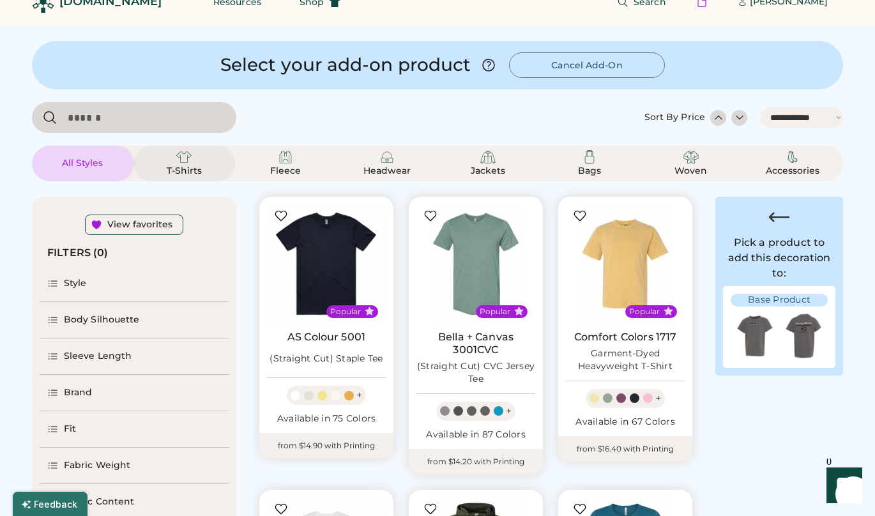
select select "*****"
select select "*"
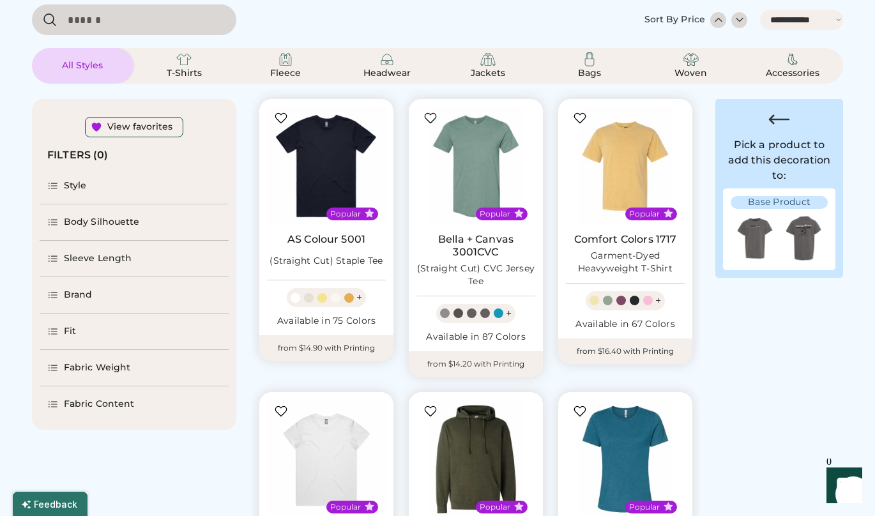
scroll to position [128, 0]
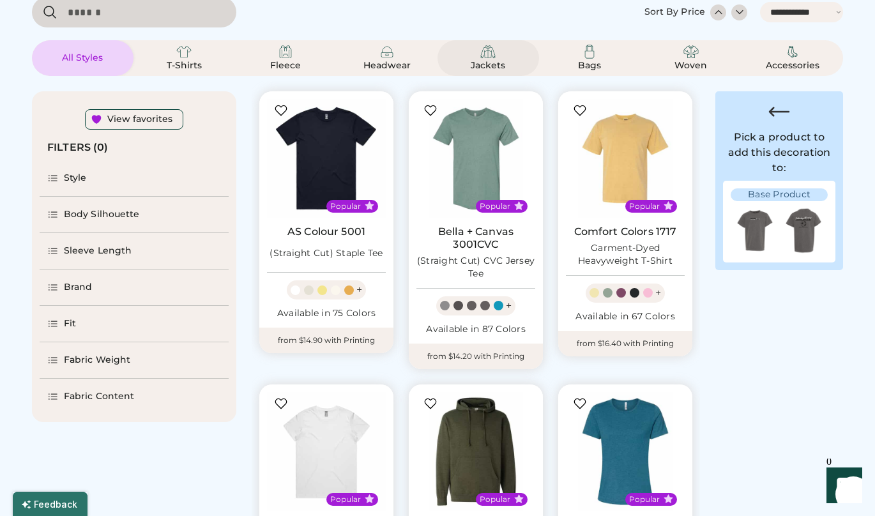
click at [488, 54] on img at bounding box center [487, 51] width 15 height 15
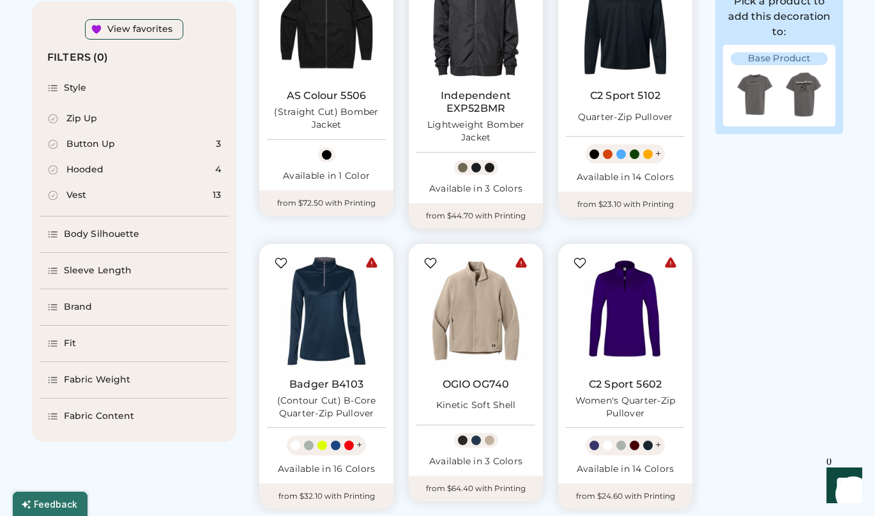
scroll to position [265, 0]
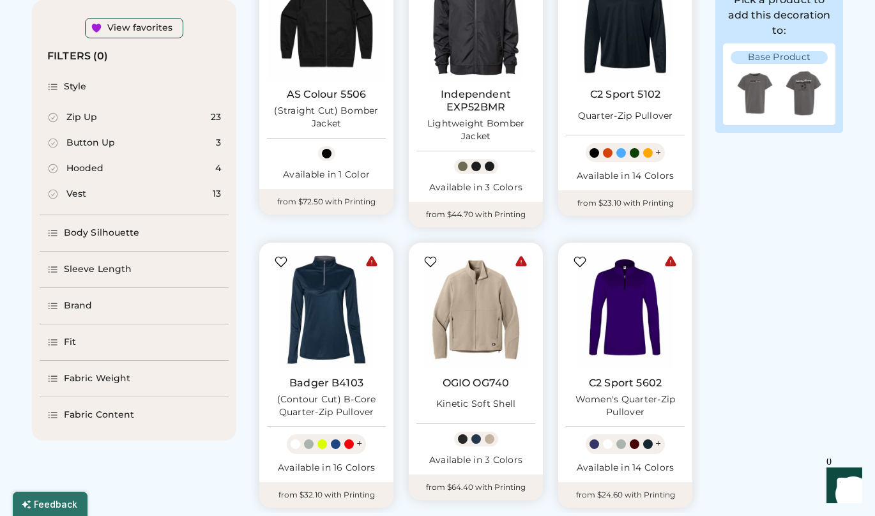
click at [83, 296] on div "Brand" at bounding box center [134, 306] width 189 height 36
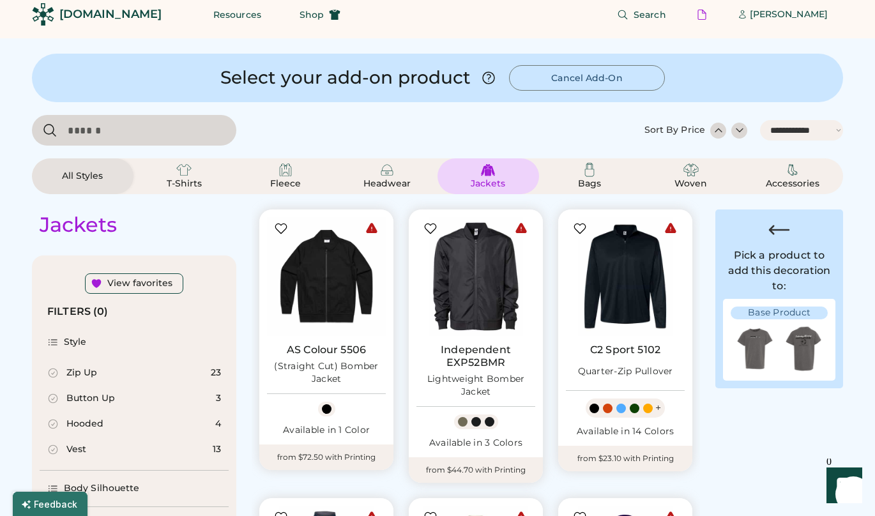
scroll to position [0, 0]
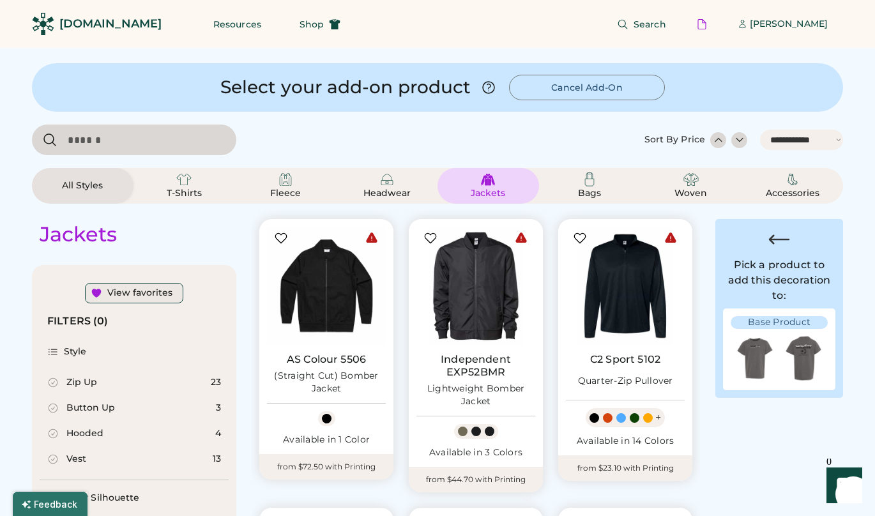
click at [151, 290] on div "View favorites" at bounding box center [139, 293] width 65 height 13
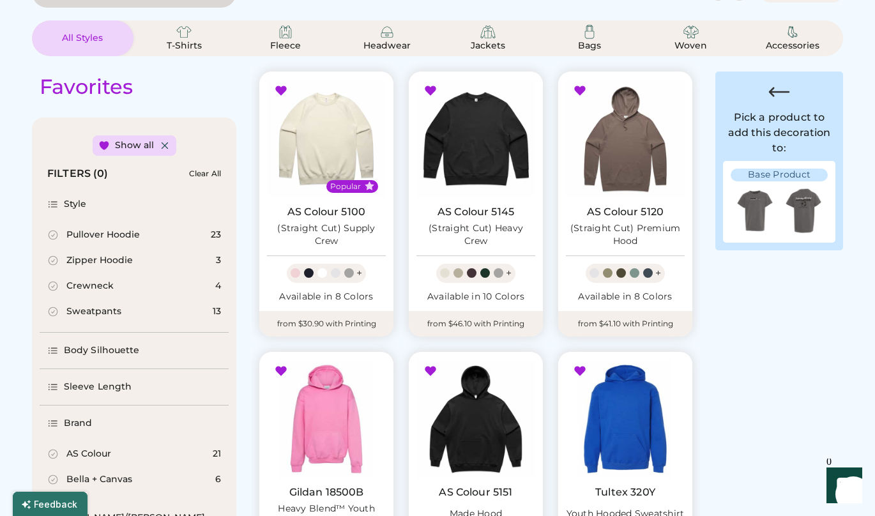
scroll to position [154, 0]
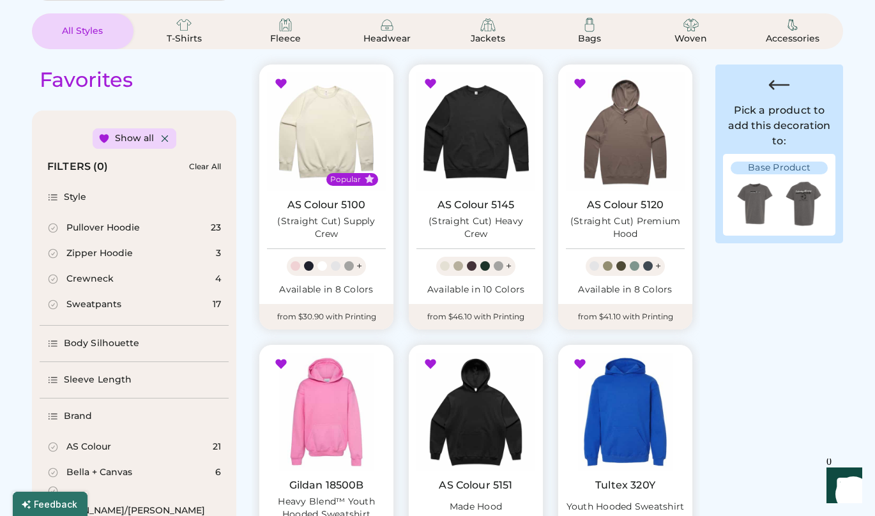
click at [107, 229] on div "Pullover Hoodie" at bounding box center [102, 228] width 73 height 13
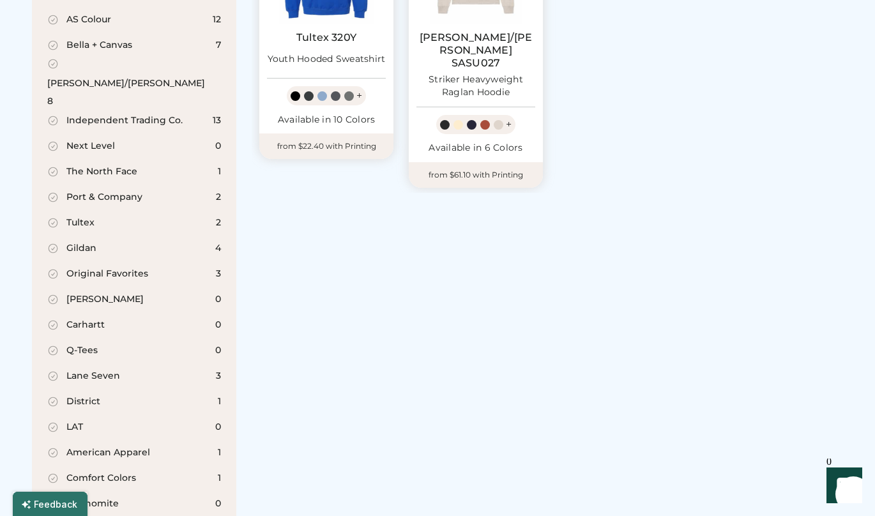
scroll to position [660, 0]
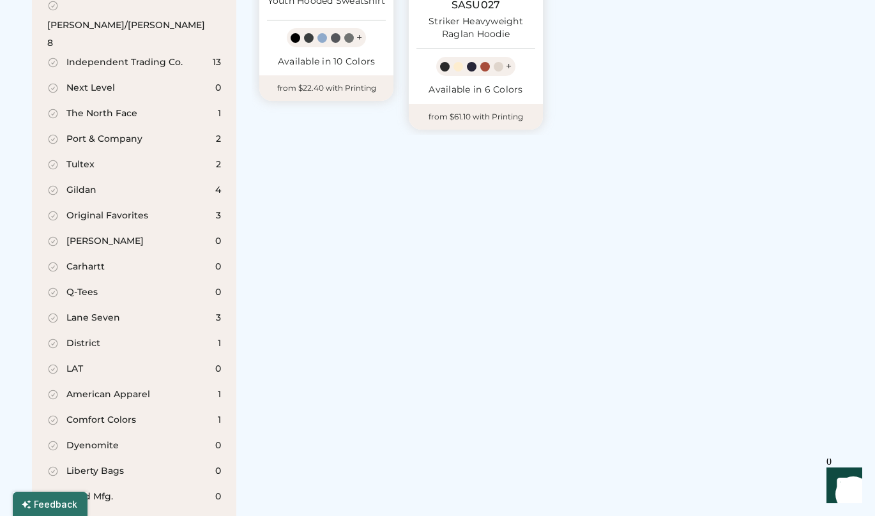
click at [106, 414] on div "Comfort Colors" at bounding box center [101, 420] width 70 height 13
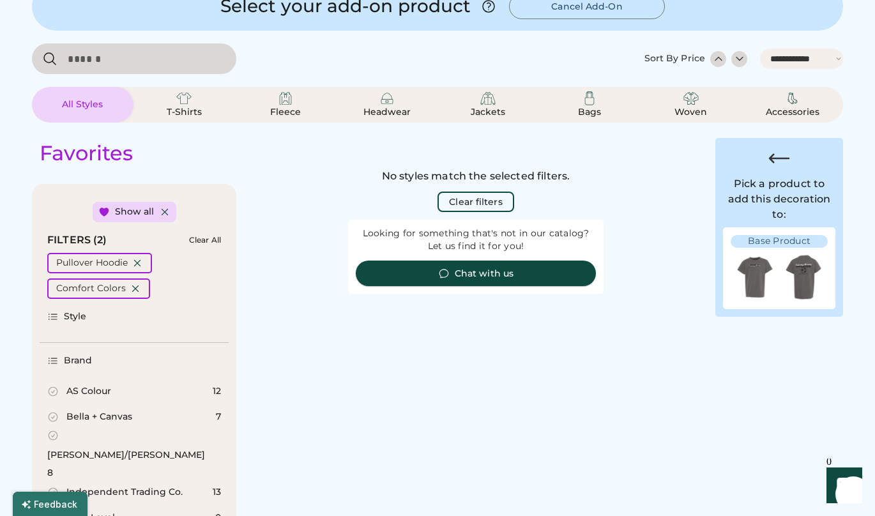
scroll to position [86, 0]
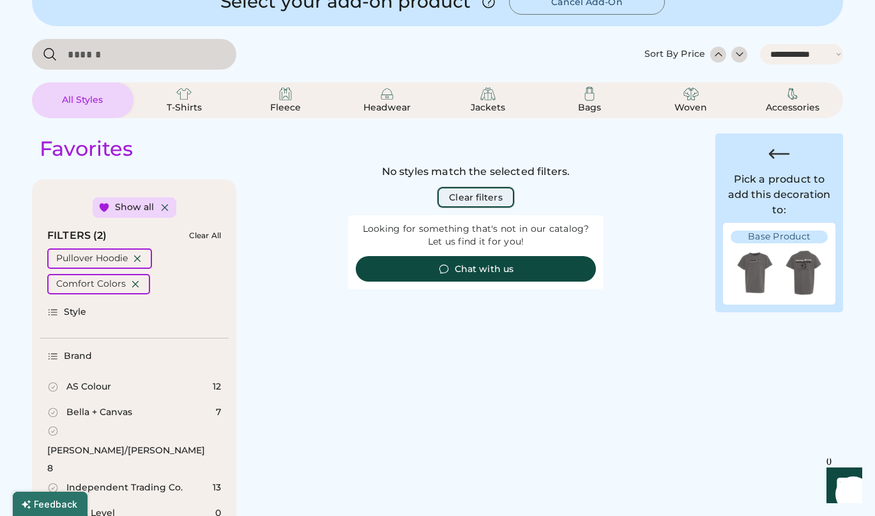
click at [465, 194] on button "Clear filters" at bounding box center [475, 197] width 76 height 20
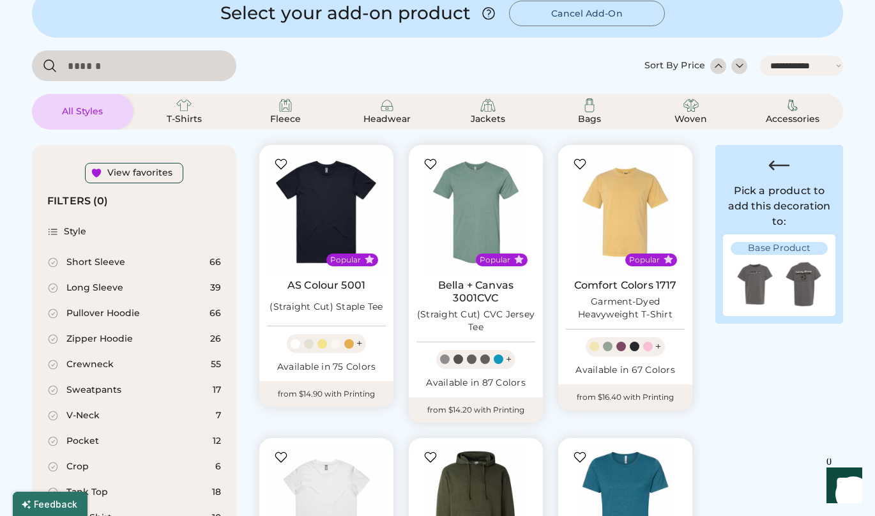
scroll to position [82, 0]
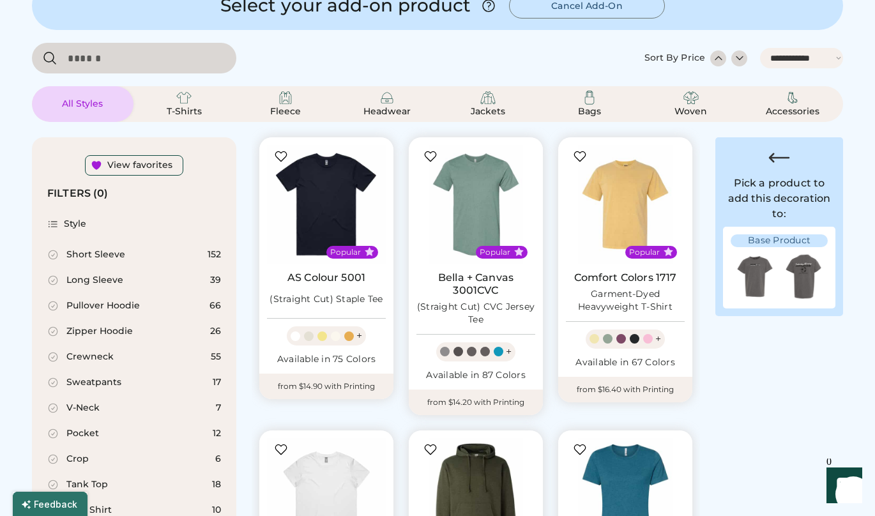
click at [133, 303] on div "Pullover Hoodie" at bounding box center [102, 305] width 73 height 13
select select "*"
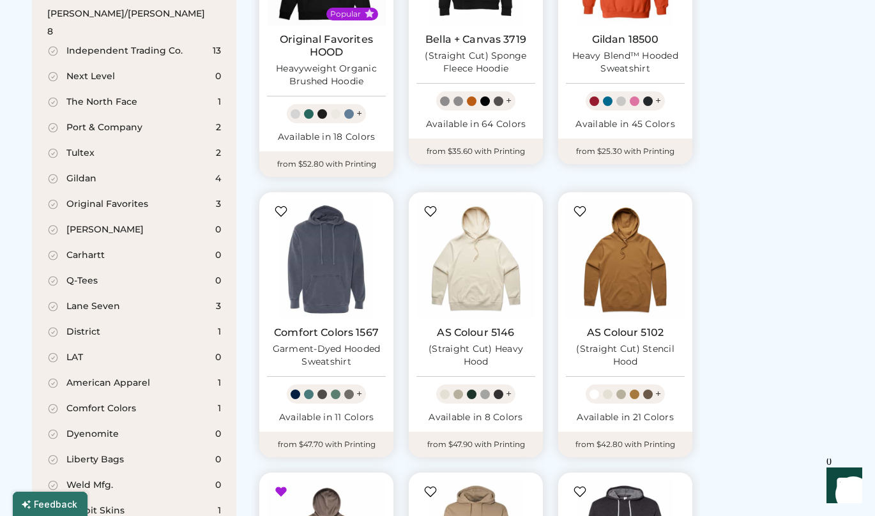
scroll to position [631, 0]
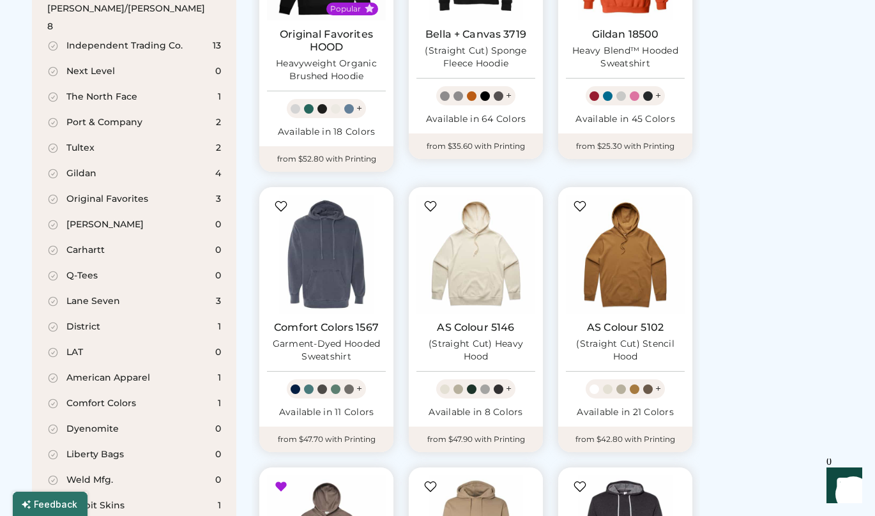
click at [137, 391] on div "Comfort Colors 1" at bounding box center [134, 404] width 189 height 26
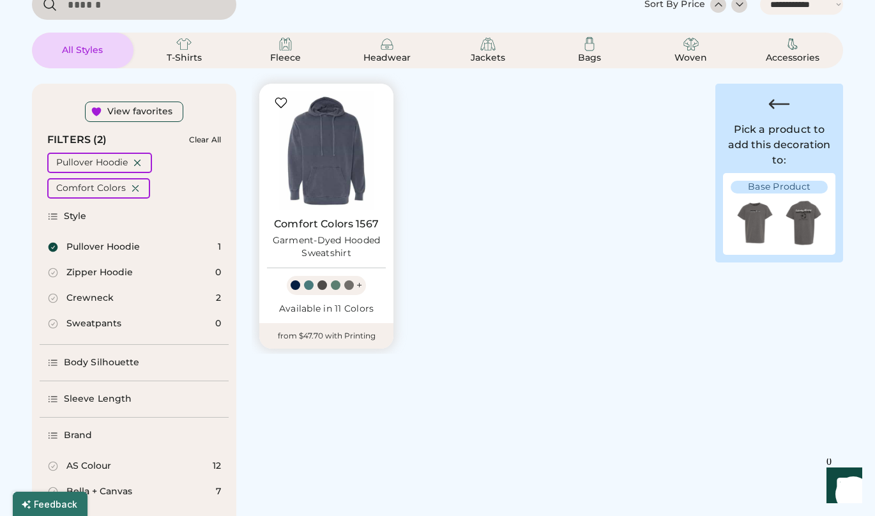
scroll to position [125, 0]
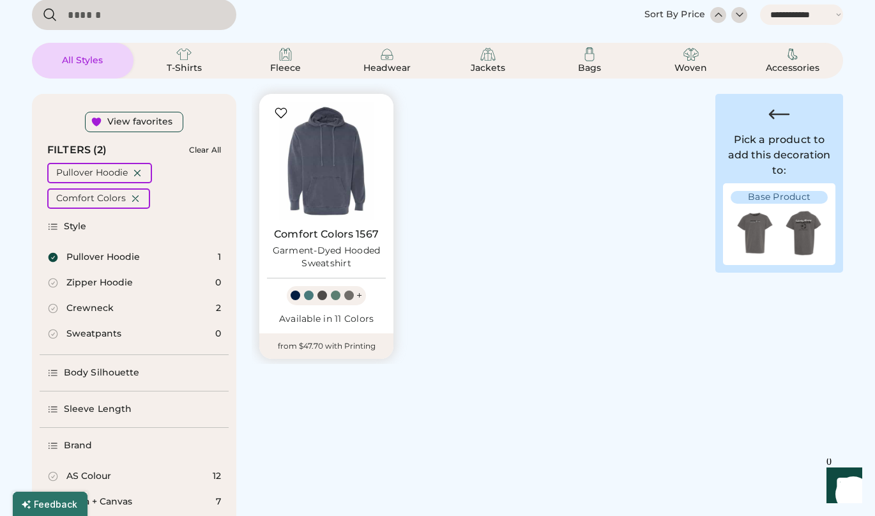
click at [340, 168] on img at bounding box center [326, 161] width 119 height 119
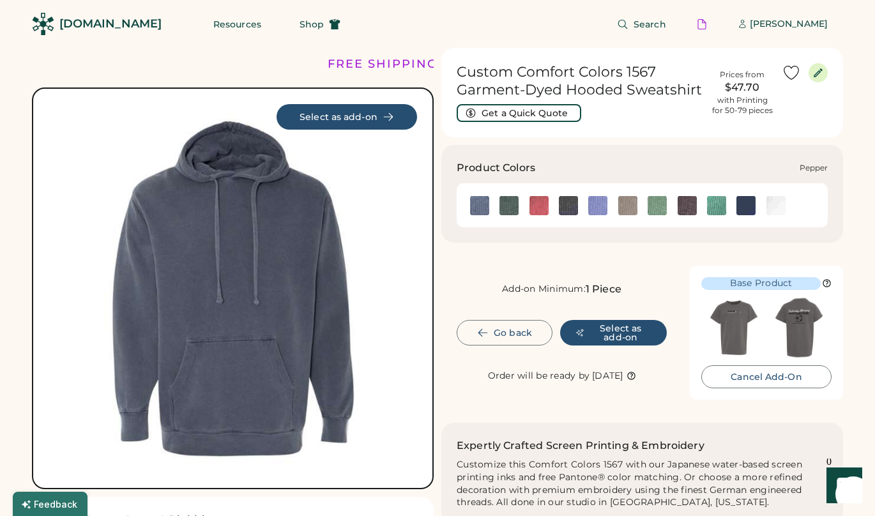
click at [681, 201] on img at bounding box center [686, 205] width 19 height 19
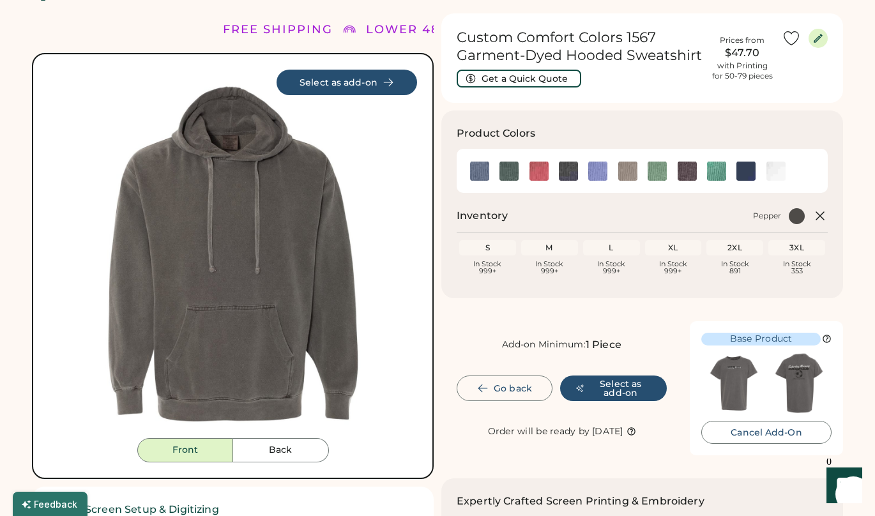
scroll to position [38, 0]
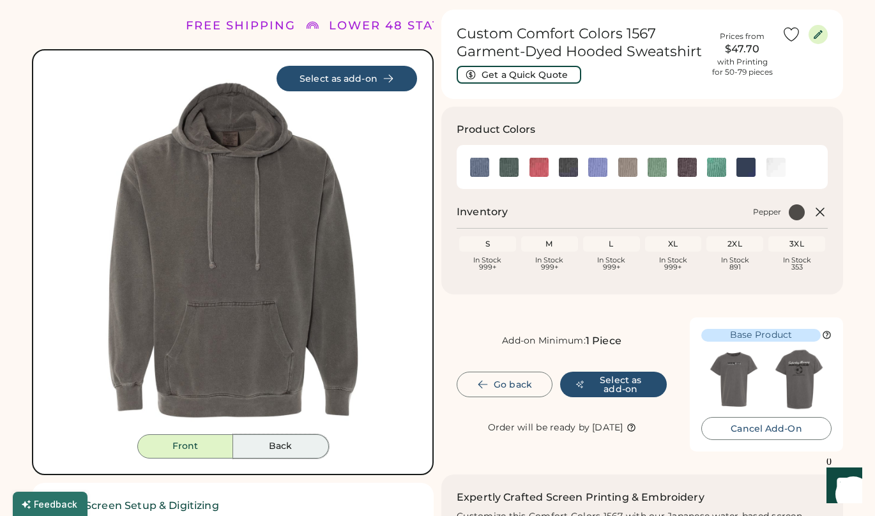
click at [294, 447] on button "Back" at bounding box center [281, 446] width 96 height 24
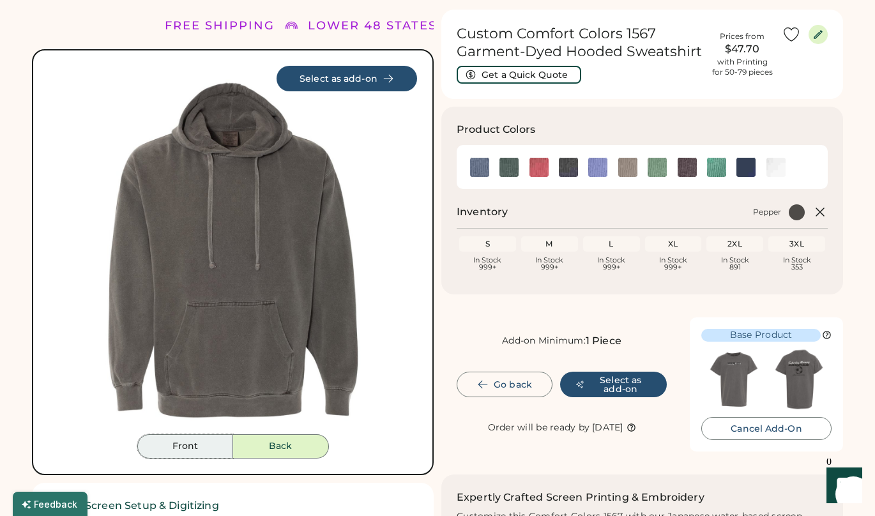
click at [209, 444] on button "Front" at bounding box center [185, 446] width 96 height 24
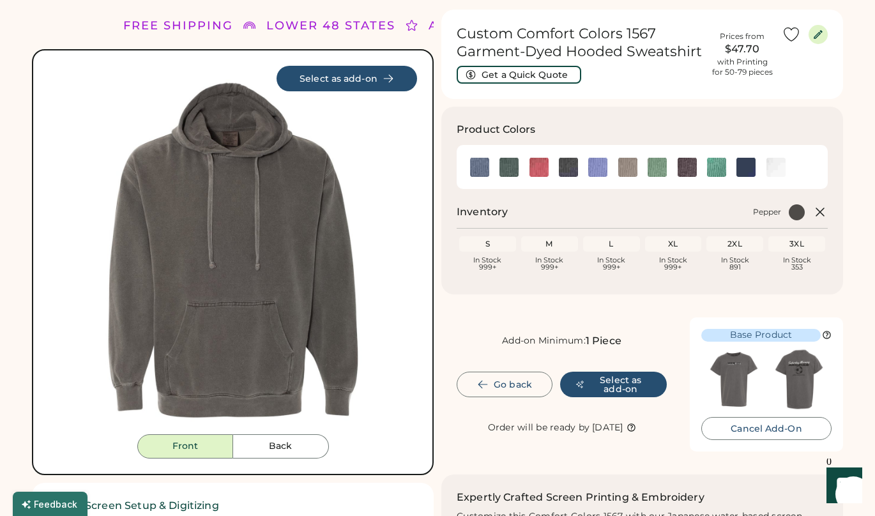
click at [612, 241] on div "L" at bounding box center [611, 244] width 52 height 10
click at [611, 246] on div "L" at bounding box center [611, 244] width 52 height 10
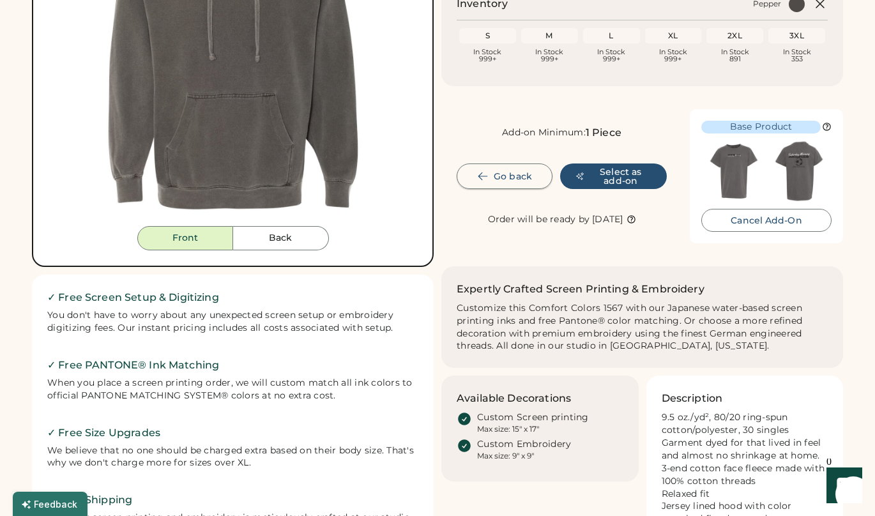
scroll to position [247, 0]
click at [530, 174] on button "Go back" at bounding box center [504, 176] width 96 height 26
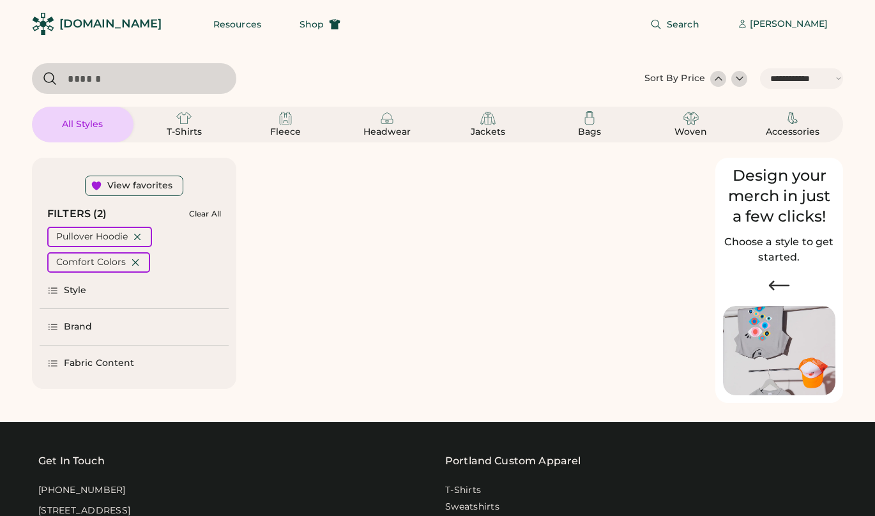
select select "*****"
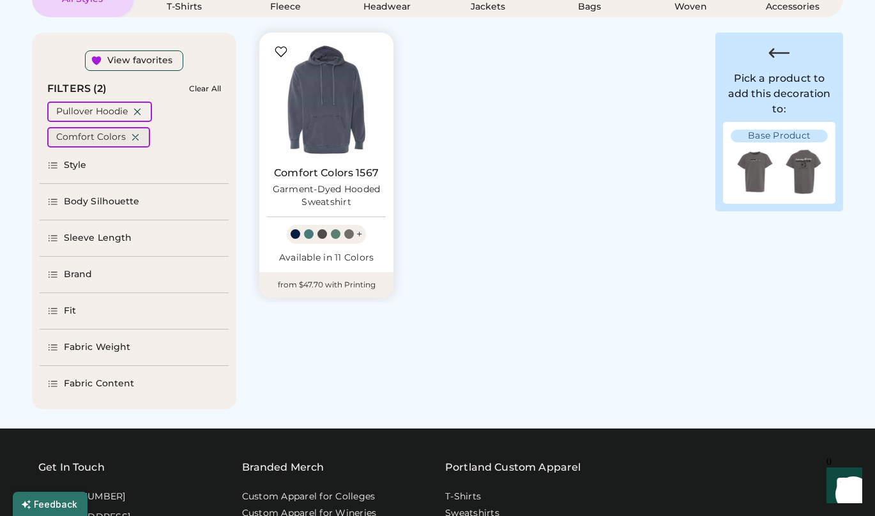
click at [135, 133] on icon at bounding box center [135, 137] width 11 height 11
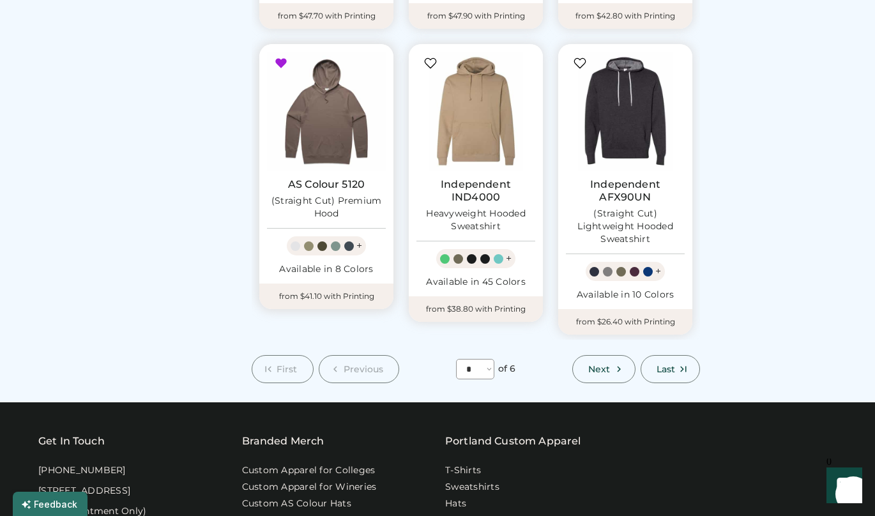
scroll to position [1060, 0]
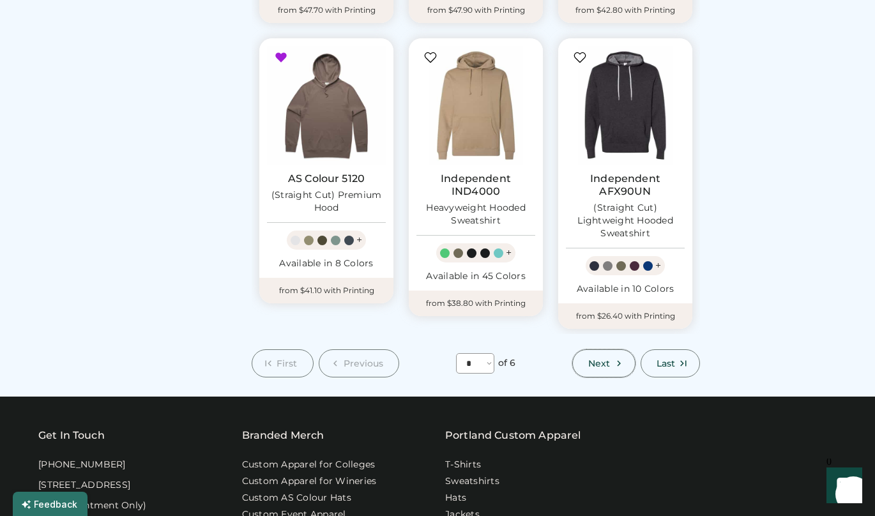
click at [586, 350] on button "Next" at bounding box center [603, 363] width 63 height 28
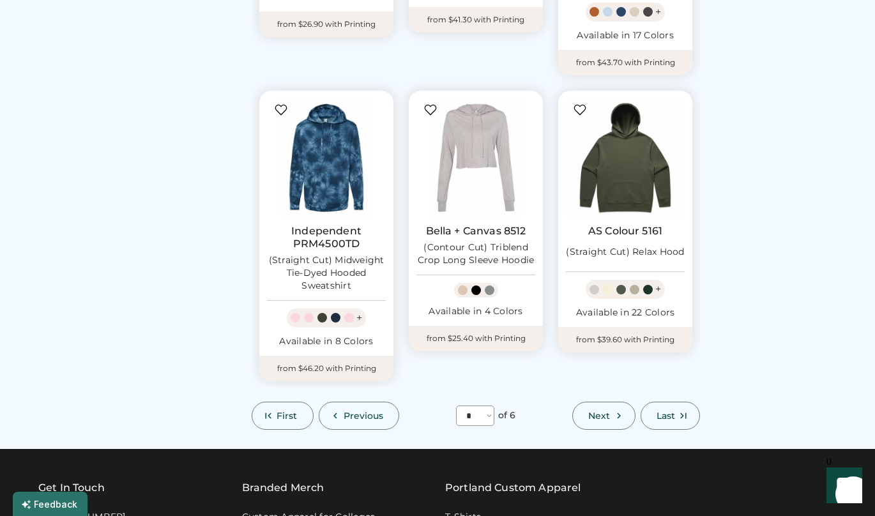
scroll to position [1064, 0]
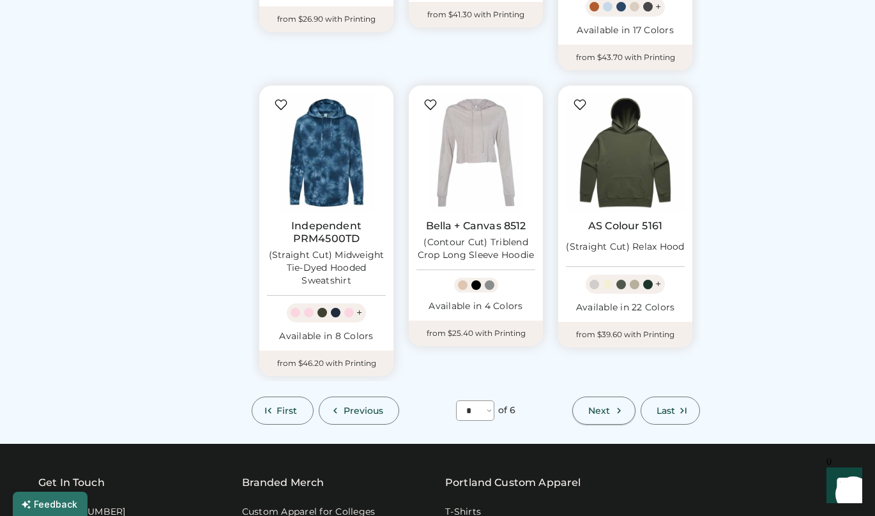
click at [598, 406] on span "Next" at bounding box center [599, 410] width 22 height 9
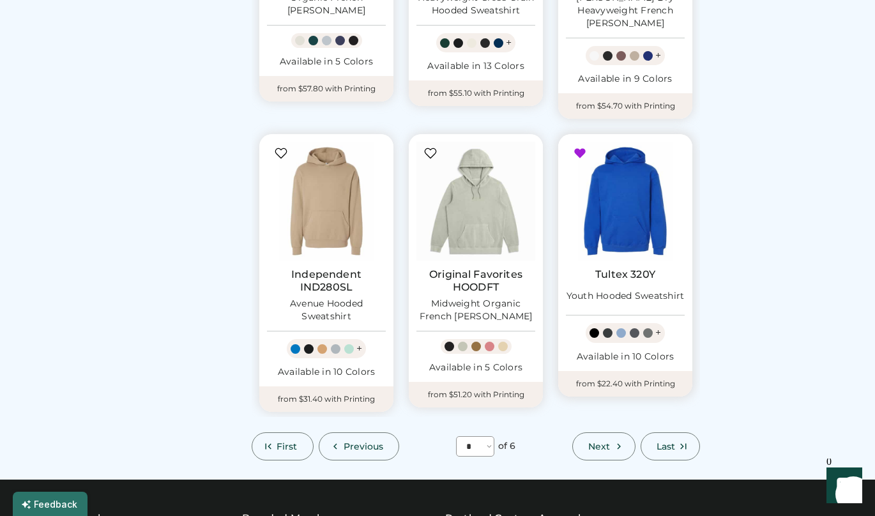
scroll to position [978, 0]
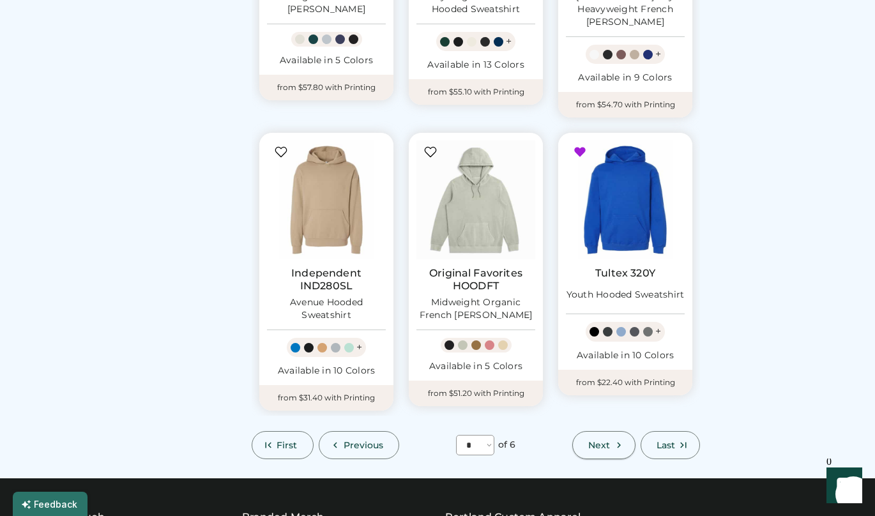
click at [606, 440] on span "Next" at bounding box center [599, 444] width 22 height 9
select select "*"
